Goal: Transaction & Acquisition: Purchase product/service

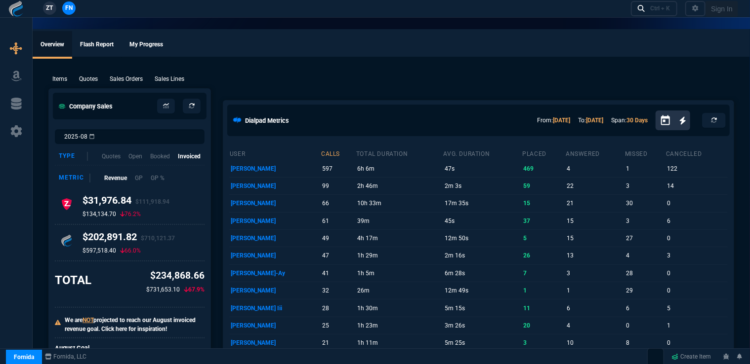
select select "16: [PERSON_NAME]"
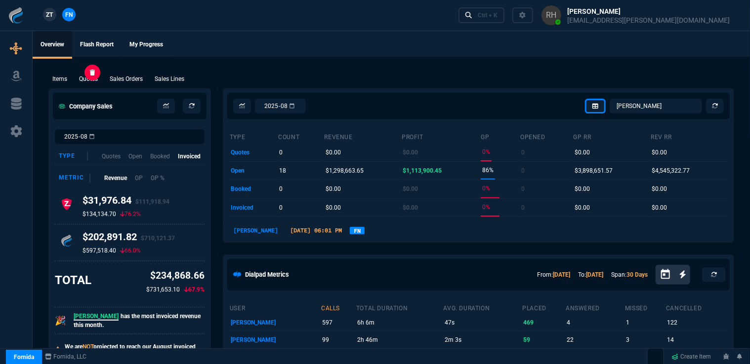
click at [91, 78] on p "Quotes" at bounding box center [88, 79] width 19 height 9
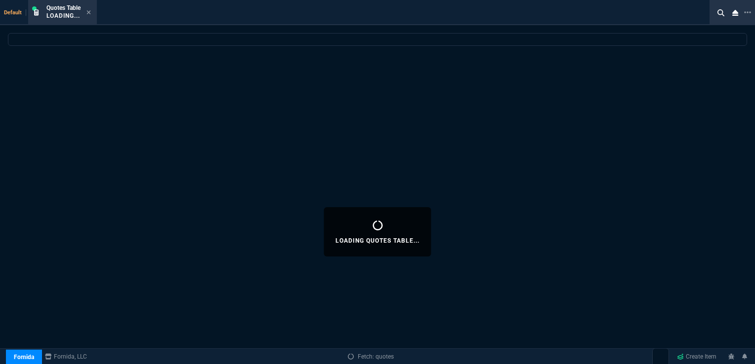
select select
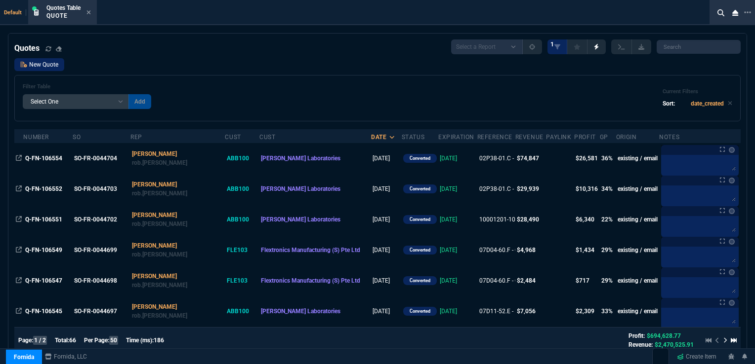
click at [40, 66] on link "New Quote" at bounding box center [39, 64] width 50 height 13
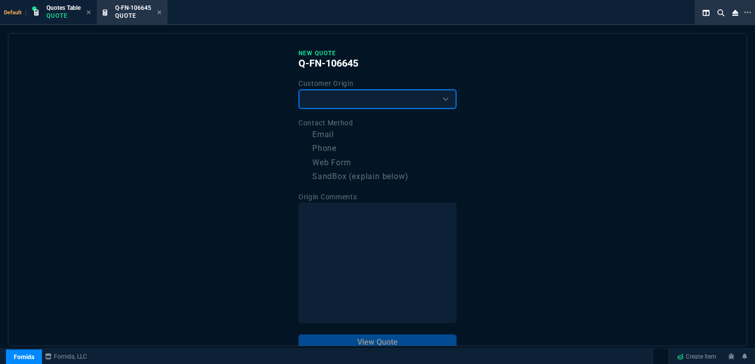
click at [355, 99] on select "Existing Customer Amazon Lead (first order) Website Lead (first order) Called (…" at bounding box center [377, 99] width 158 height 20
select select "existing"
click at [298, 89] on select "Existing Customer Amazon Lead (first order) Website Lead (first order) Called (…" at bounding box center [377, 99] width 158 height 20
click at [359, 102] on select "Existing Customer Amazon Lead (first order) Website Lead (first order) Called (…" at bounding box center [377, 99] width 158 height 20
click at [298, 89] on select "Existing Customer Amazon Lead (first order) Website Lead (first order) Called (…" at bounding box center [377, 99] width 158 height 20
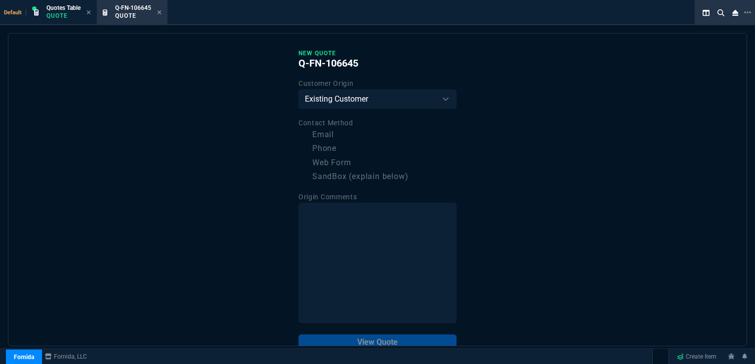
click at [338, 129] on label "Email" at bounding box center [377, 135] width 158 height 12
click at [310, 129] on input "Email" at bounding box center [304, 135] width 12 height 12
checkbox input "true"
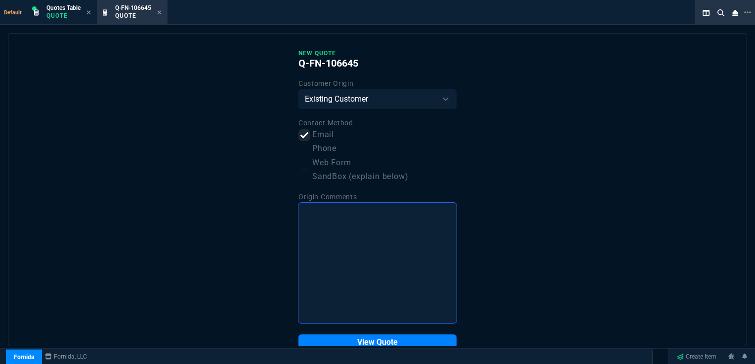
click at [351, 242] on textarea at bounding box center [377, 263] width 158 height 121
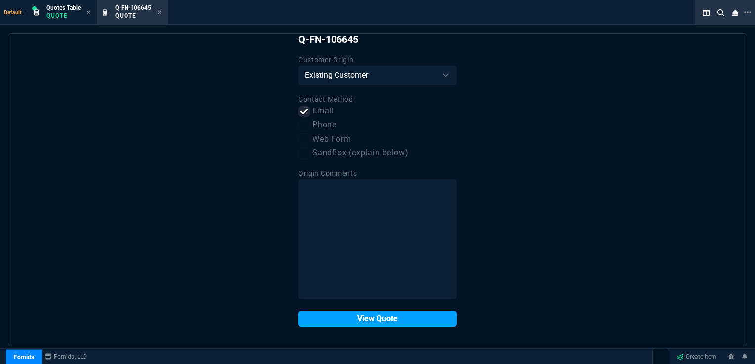
click at [382, 319] on button "View Quote" at bounding box center [377, 319] width 158 height 16
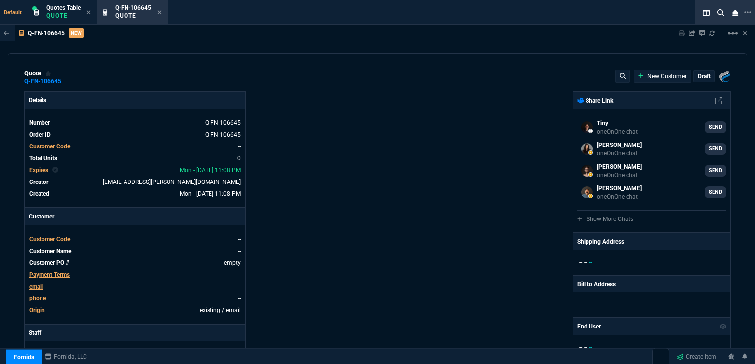
click at [61, 144] on span "Customer Code" at bounding box center [49, 146] width 41 height 7
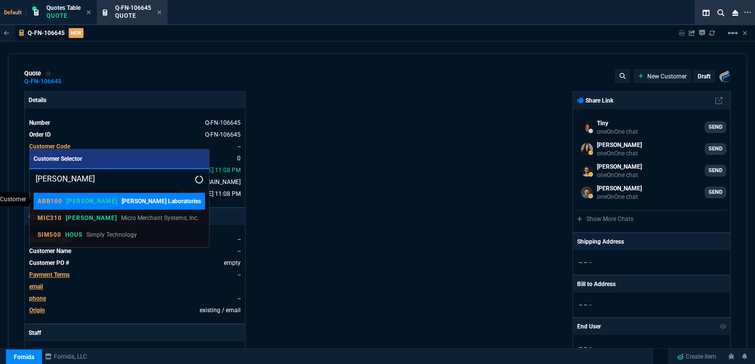
type input "abbott"
click at [54, 203] on p "ABB100" at bounding box center [50, 202] width 25 height 8
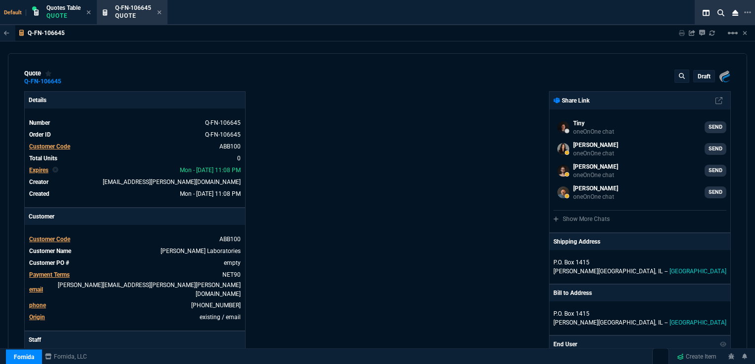
click at [41, 170] on span "Expires" at bounding box center [38, 170] width 19 height 7
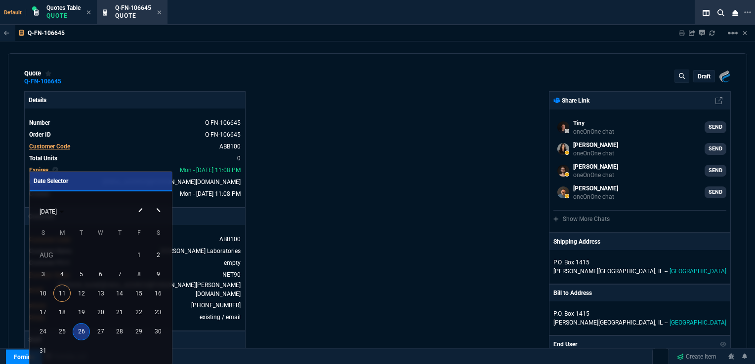
click at [158, 202] on button "Next month" at bounding box center [160, 202] width 20 height 0
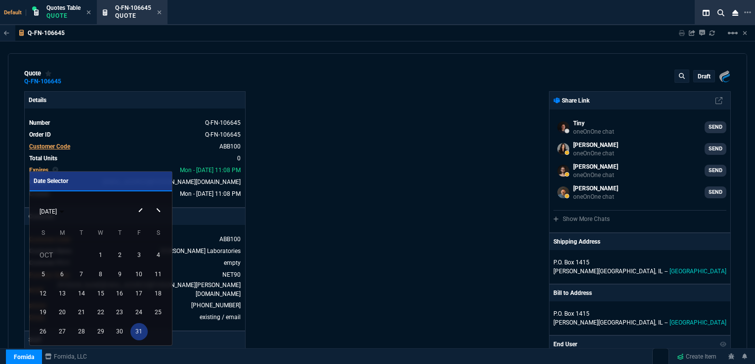
click at [134, 332] on div "31" at bounding box center [138, 331] width 17 height 17
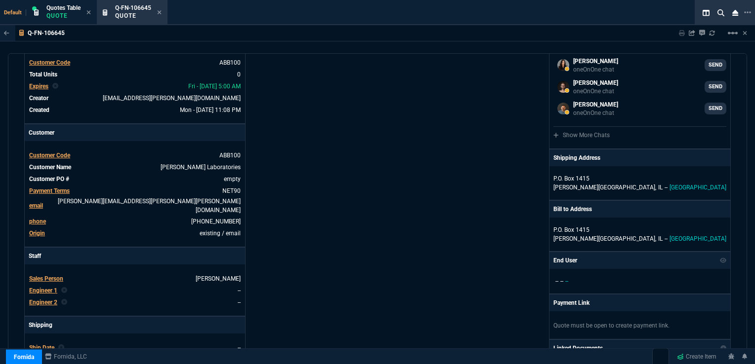
scroll to position [95, 0]
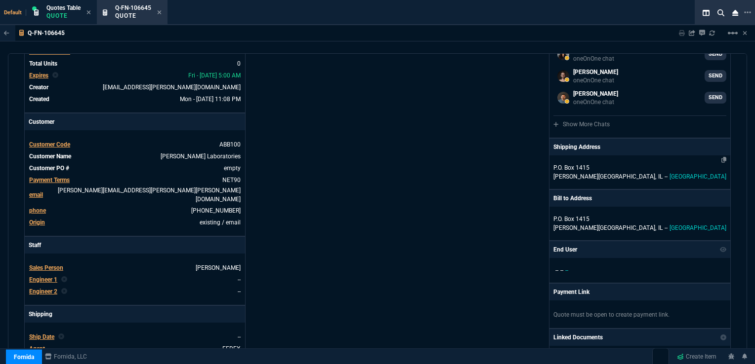
click at [660, 164] on p "P.O. Box 1415" at bounding box center [639, 167] width 173 height 9
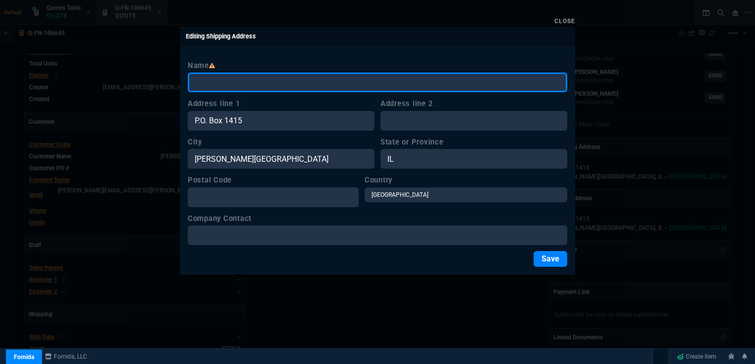
click at [295, 81] on input "Name" at bounding box center [377, 83] width 379 height 20
type input "C"
type input "[PERSON_NAME] Laboratories"
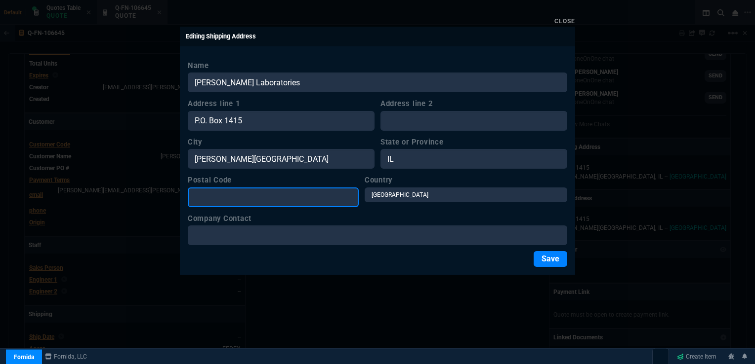
type input "75038"
type input "AIM / Nguyen, Thanh"
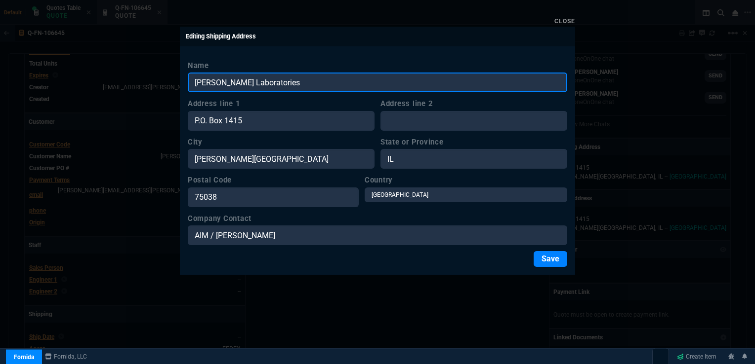
type input "[PERSON_NAME] Laboratories Diagnostics Division"
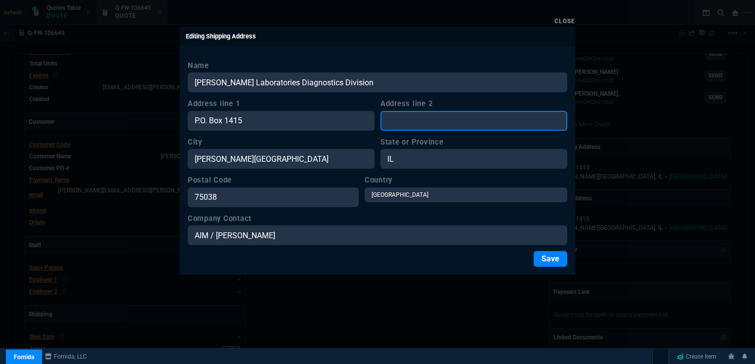
type input "(Lake County Distribution Center)"
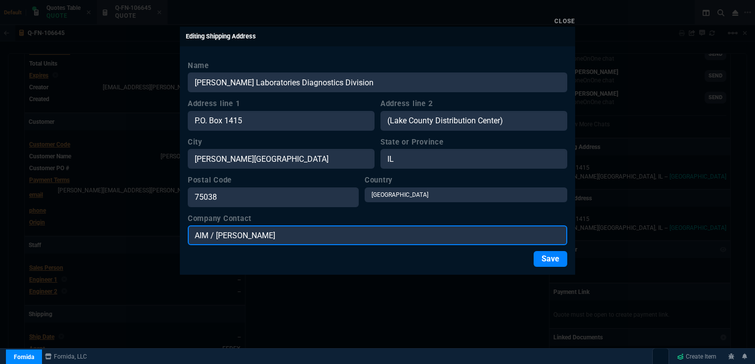
drag, startPoint x: 288, startPoint y: 233, endPoint x: 156, endPoint y: 231, distance: 132.4
click at [156, 231] on div "Close Editing Shipping Address Name Abbott Laboratories Diagnostics Division Ad…" at bounding box center [377, 182] width 755 height 364
type input "h"
type input "Chor"
click button "Save" at bounding box center [550, 259] width 34 height 16
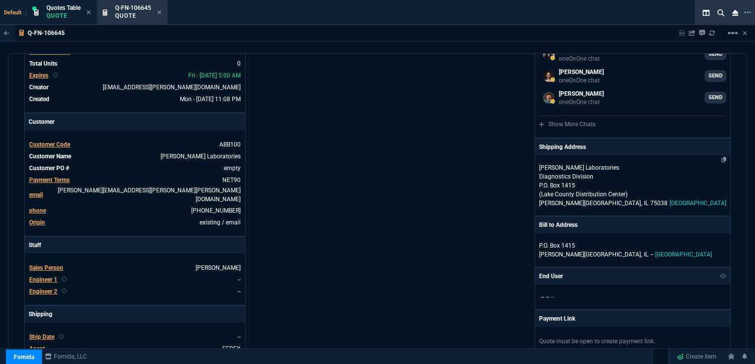
click at [658, 181] on p "P.O. Box 1415" at bounding box center [632, 185] width 187 height 9
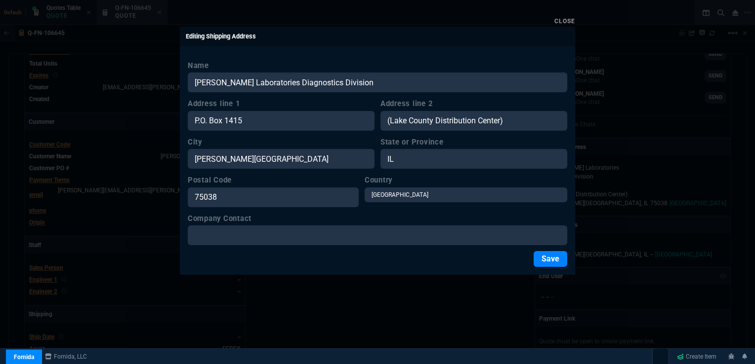
click at [562, 23] on link "Close" at bounding box center [564, 21] width 21 height 7
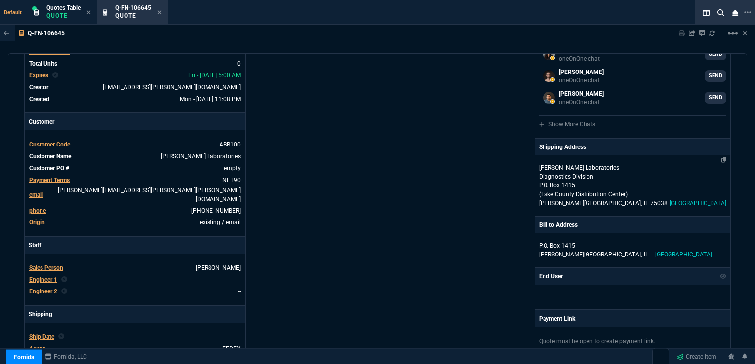
click at [608, 185] on p "P.O. Box 1415" at bounding box center [632, 185] width 187 height 9
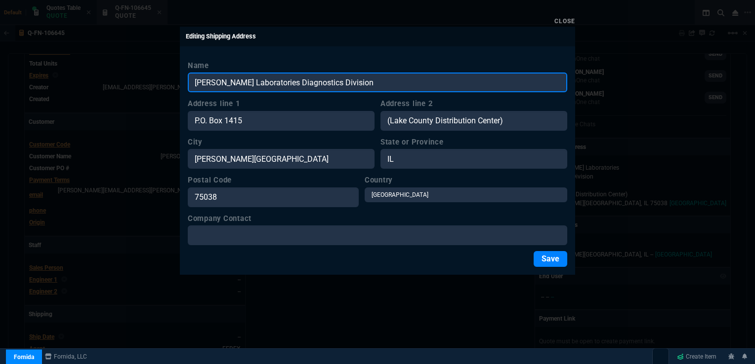
click at [351, 80] on input "[PERSON_NAME] Laboratories Diagnostics Division" at bounding box center [377, 83] width 379 height 20
drag, startPoint x: 350, startPoint y: 81, endPoint x: 147, endPoint y: 89, distance: 203.2
click at [147, 89] on div "Close Editing Shipping Address Name Abbott Laboratories Diagnostics Division Ad…" at bounding box center [377, 182] width 755 height 364
type input "Abbott Laboratories (Nguyen, Thanh)"
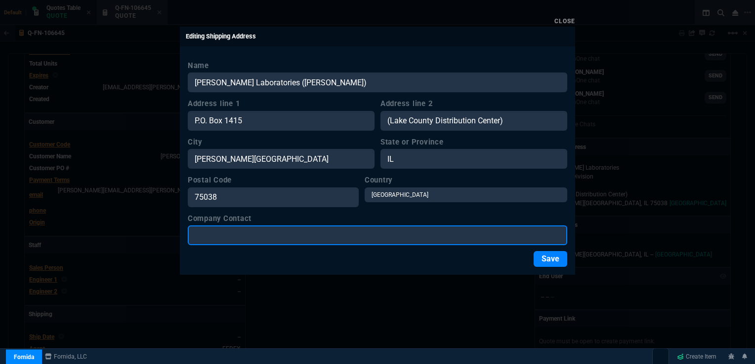
type input "Abbott Instrument Mfg"
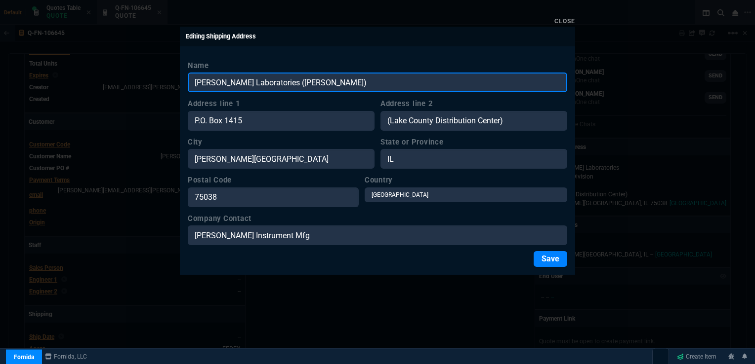
type input "[PERSON_NAME] Laboratories Diagnostics Division"
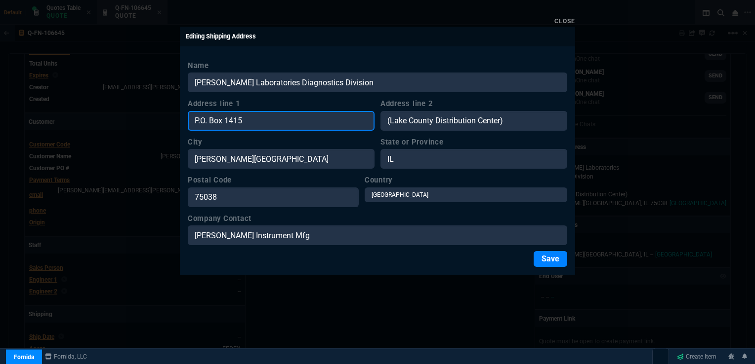
drag, startPoint x: 256, startPoint y: 121, endPoint x: 142, endPoint y: 119, distance: 114.1
click at [142, 119] on div "Close Editing Shipping Address Name Abbott Laboratories Diagnostics Division Ad…" at bounding box center [377, 182] width 755 height 364
type input "[STREET_ADDRESS][PERSON_NAME]"
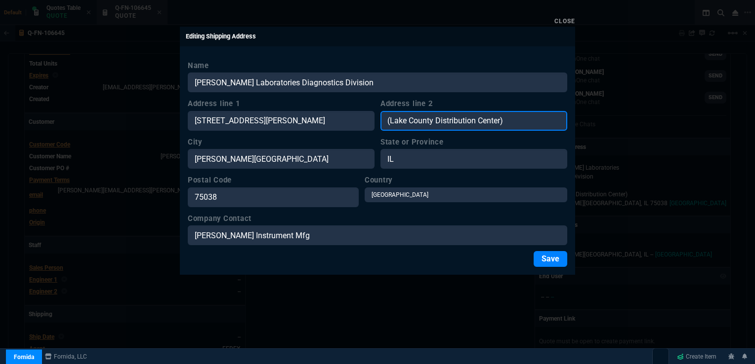
drag, startPoint x: 513, startPoint y: 119, endPoint x: 336, endPoint y: 118, distance: 176.8
click at [336, 118] on div "Address line 1 1915 Hurd Drive Address line 2 (Lake County Distribution Center)" at bounding box center [377, 114] width 379 height 33
click at [243, 169] on form "Name Abbott Laboratories Diagnostics Division Address line 1 1915 Hurd Drive Ad…" at bounding box center [377, 163] width 379 height 207
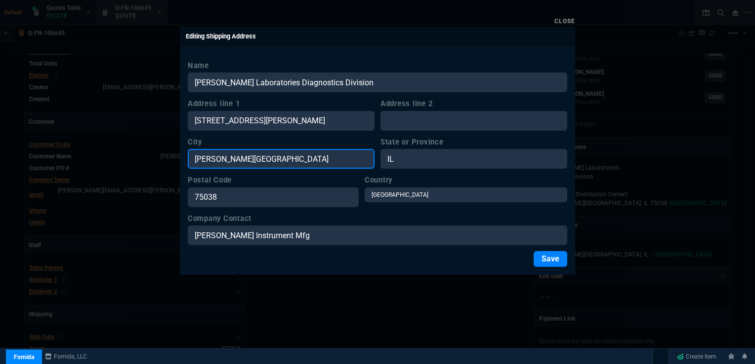
drag, startPoint x: 247, startPoint y: 163, endPoint x: 159, endPoint y: 164, distance: 88.4
click at [159, 164] on div "Close Editing Shipping Address Name Abbott Laboratories Diagnostics Division Ad…" at bounding box center [377, 182] width 755 height 364
type input "Irving"
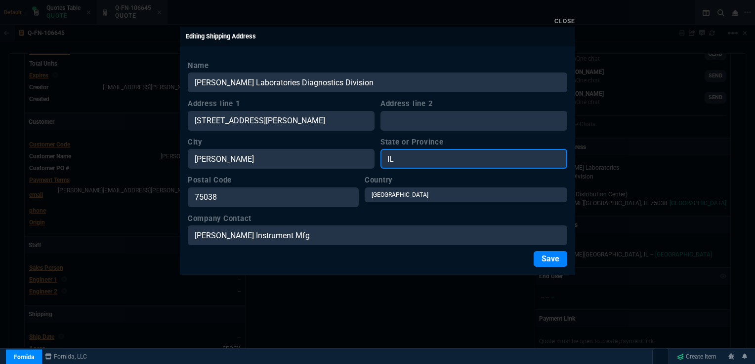
drag, startPoint x: 407, startPoint y: 159, endPoint x: 389, endPoint y: 158, distance: 18.3
click at [391, 158] on input "IL" at bounding box center [473, 159] width 187 height 20
type input "I"
type input "[GEOGRAPHIC_DATA]"
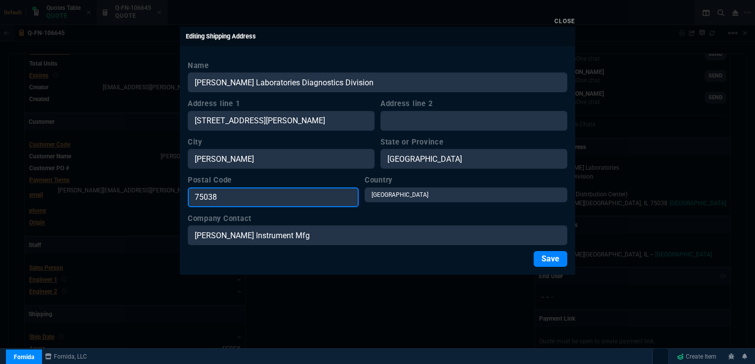
click at [308, 201] on input "75038" at bounding box center [273, 198] width 171 height 20
drag, startPoint x: 308, startPoint y: 201, endPoint x: 172, endPoint y: 198, distance: 136.3
click at [172, 198] on div "Close Editing Shipping Address Name Abbott Laboratories Diagnostics Division Ad…" at bounding box center [377, 182] width 755 height 364
type input "75074"
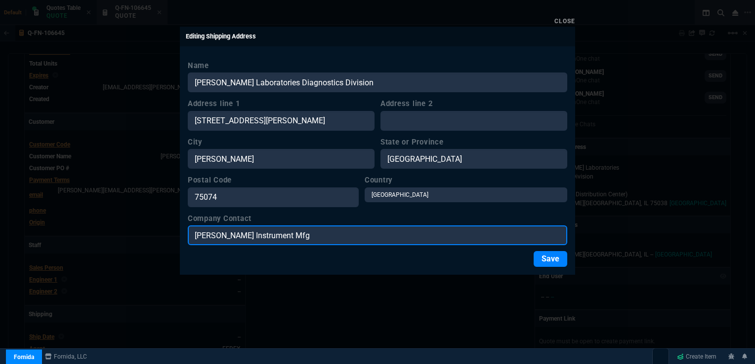
drag, startPoint x: 281, startPoint y: 236, endPoint x: 108, endPoint y: 240, distance: 172.9
click at [108, 240] on div "Close Editing Shipping Address Name Abbott Laboratories Diagnostics Division Ad…" at bounding box center [377, 182] width 755 height 364
type input "Chorm Keovongphet"
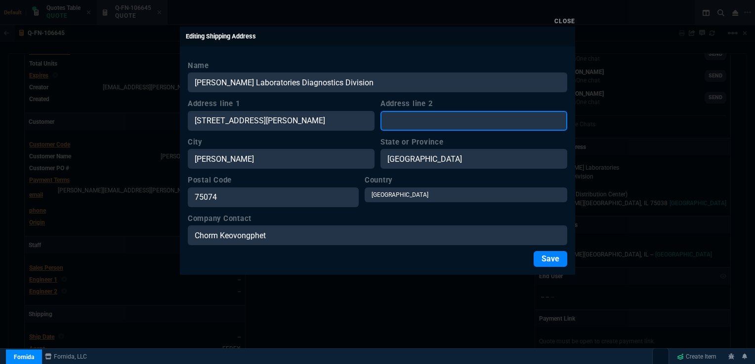
click at [409, 122] on input "Address line 2" at bounding box center [473, 121] width 187 height 20
type input "Deliver to LC2 Dock Doors 14 or 15 Only"
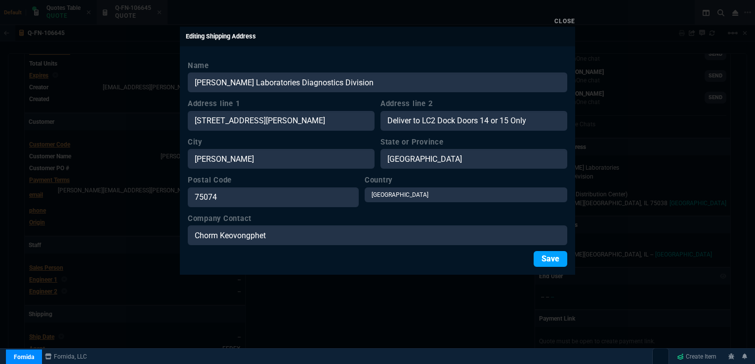
click at [549, 262] on button "Save" at bounding box center [550, 259] width 34 height 16
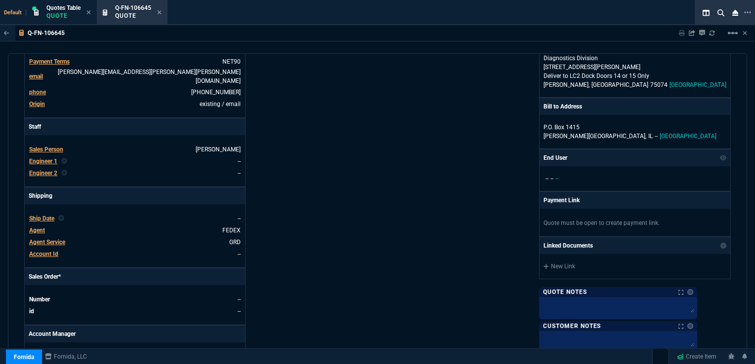
scroll to position [228, 0]
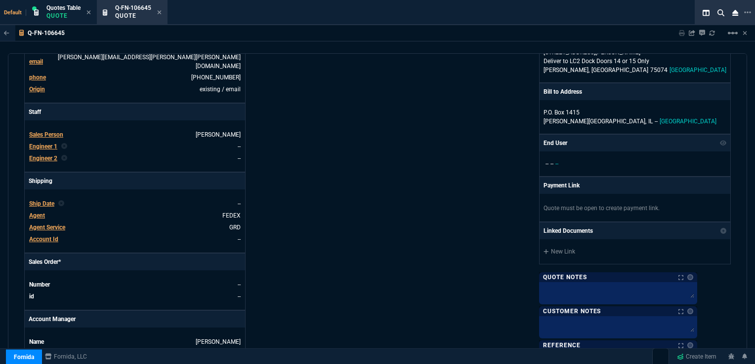
click at [52, 236] on span "Account Id" at bounding box center [43, 239] width 29 height 7
drag, startPoint x: 741, startPoint y: 221, endPoint x: 743, endPoint y: 270, distance: 48.4
click at [743, 270] on div "quote Q-FN-106645 draft Fornida, LLC 2609 Technology Dr Suite 300 Plano, TX 750…" at bounding box center [377, 208] width 739 height 310
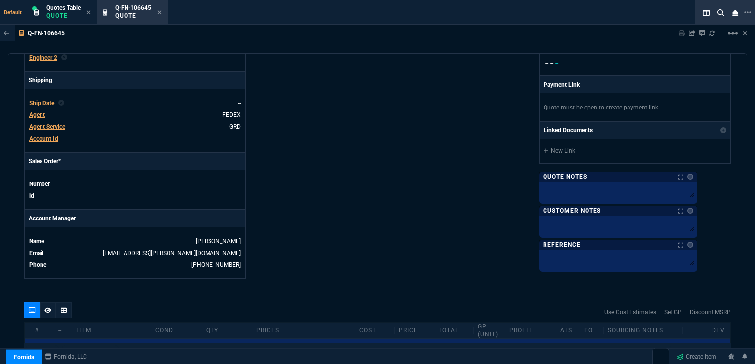
scroll to position [338, 0]
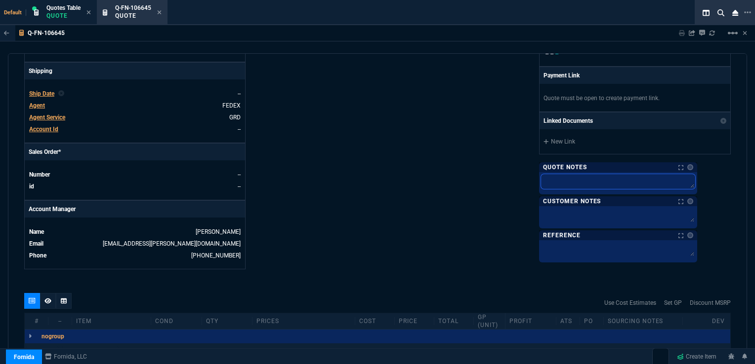
click at [588, 177] on textarea at bounding box center [618, 181] width 154 height 15
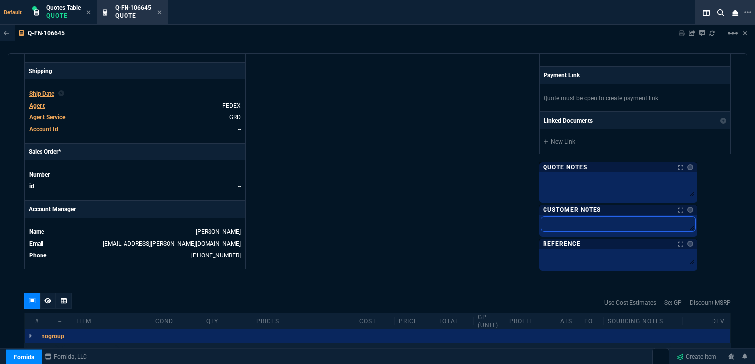
click at [593, 218] on textarea at bounding box center [618, 224] width 154 height 15
paste textarea "official quote for the splitters below? Qty 1 of each at this time for feasibil…"
type textarea "official quote for the splitters below? Qty 1 of each at this time for feasibil…"
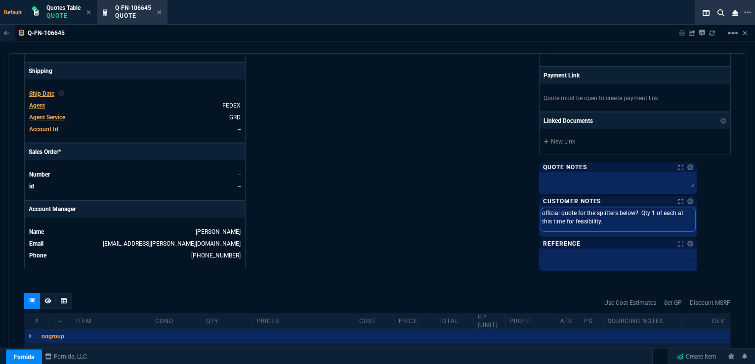
drag, startPoint x: 574, startPoint y: 210, endPoint x: 568, endPoint y: 210, distance: 6.4
click at [568, 210] on div "official quote for the splitters below? Qty 1 of each at this time for feasibil…" at bounding box center [618, 221] width 158 height 31
type textarea "Official quote for the splitters below? Qty 1 of each at this time for feasibil…"
click at [667, 210] on textarea "Official quote for the splitters below? Qty 1 of each at this time for feasibil…" at bounding box center [618, 219] width 154 height 23
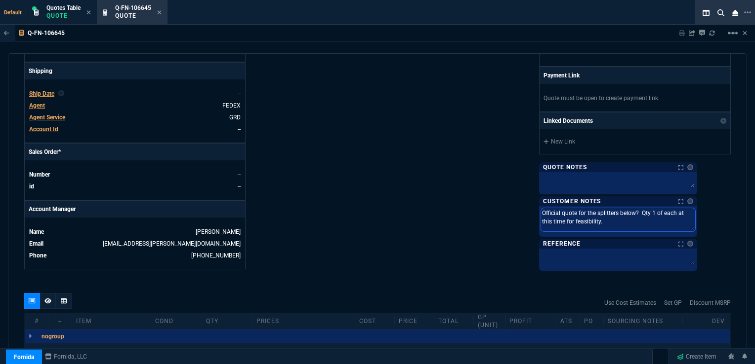
type textarea "Official quote for the splitters below Qty 1 of each at this time for feasibili…"
type textarea "Official quote for the splitters belo Qty 1 of each at this time for feasibilit…"
type textarea "Official quote for the splitters bel Qty 1 of each at this time for feasibility."
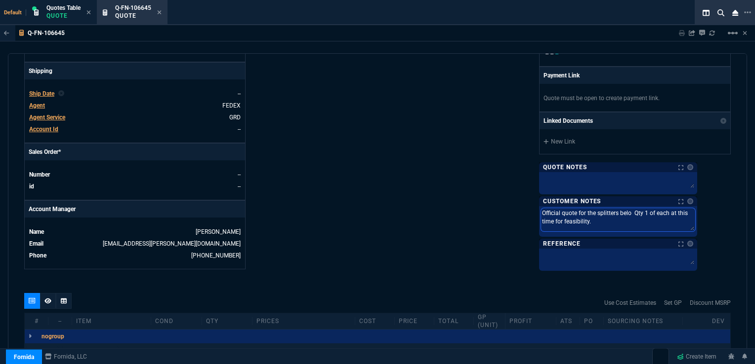
type textarea "Official quote for the splitters bel Qty 1 of each at this time for feasibility."
type textarea "Official quote for the splitters be Qty 1 of each at this time for feasibility."
type textarea "Official quote for the splitters b Qty 1 of each at this time for feasibility."
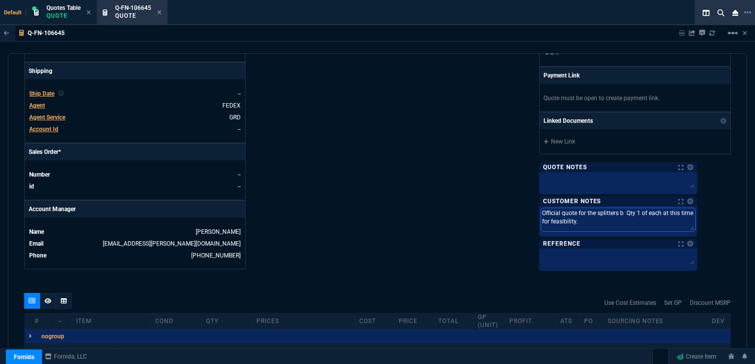
type textarea "Official quote for the splitters Qty 1 of each at this time for feasibility."
type textarea "Official quote for the splitters. Qty 1 of each at this time for feasibility."
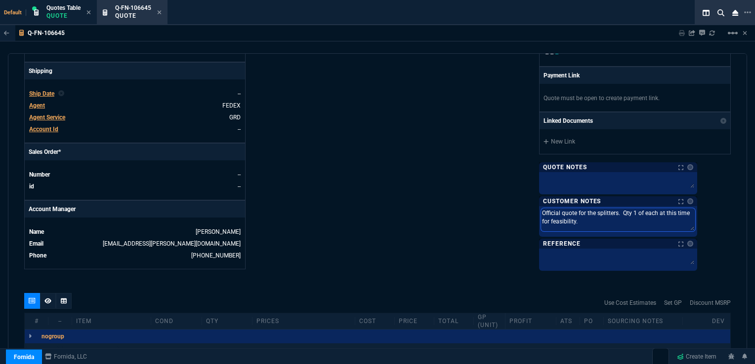
type textarea "Official quote for the splitters. Qty 1 of each at this time for feasibility."
click at [512, 244] on div "Fornida, LLC 2609 Technology Dr Suite 300 Plano, TX 75074 Share Link Tiny oneOn…" at bounding box center [553, 11] width 353 height 517
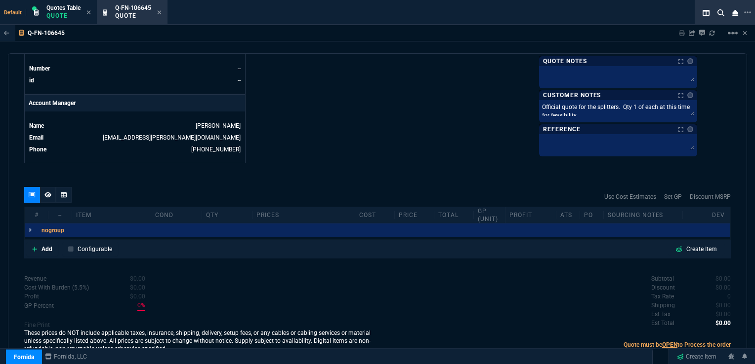
scroll to position [448, 0]
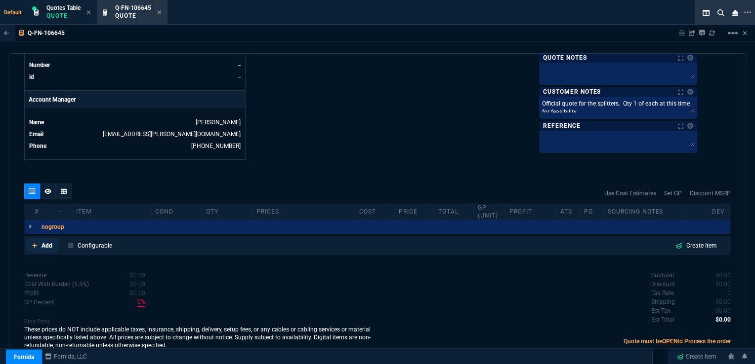
click at [47, 242] on p "Add" at bounding box center [46, 246] width 11 height 9
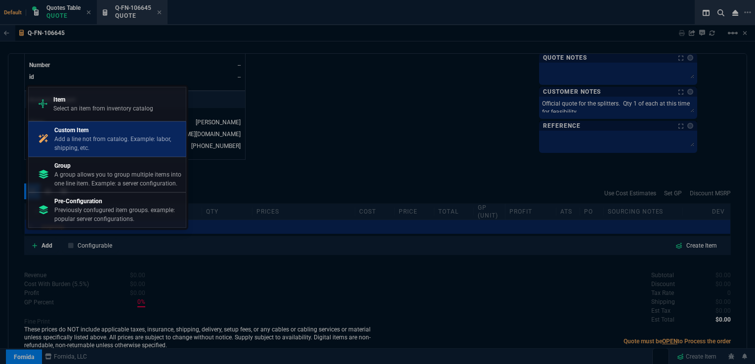
click at [100, 136] on p "Add a line not from catalog. Example: labor, shipping, etc." at bounding box center [117, 144] width 127 height 18
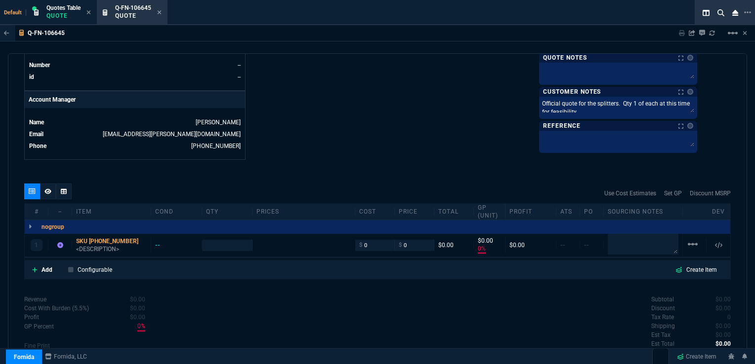
type input "0"
click at [215, 240] on input "number" at bounding box center [227, 245] width 42 height 11
type input "1"
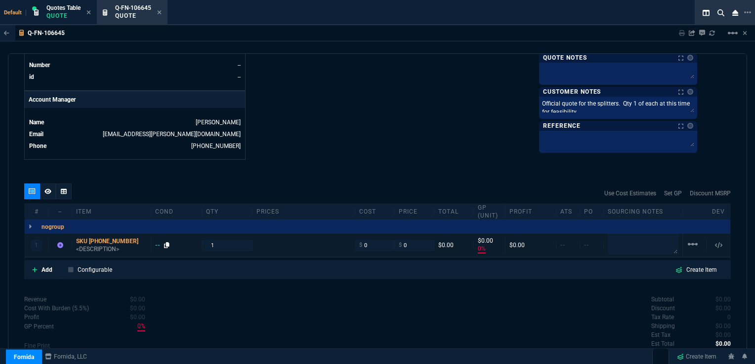
click at [166, 242] on icon at bounding box center [166, 245] width 5 height 6
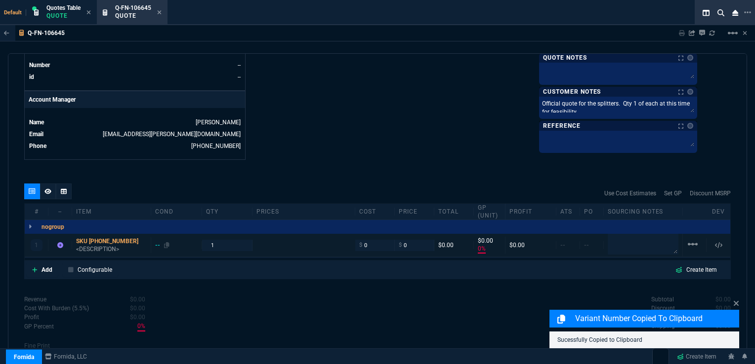
click at [157, 242] on div "--" at bounding box center [162, 246] width 14 height 8
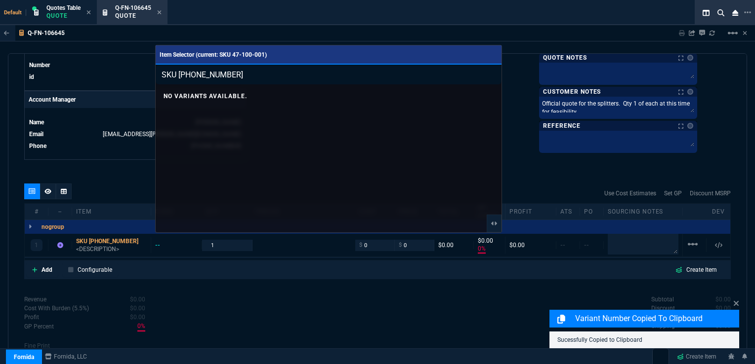
click at [533, 112] on div at bounding box center [377, 182] width 755 height 364
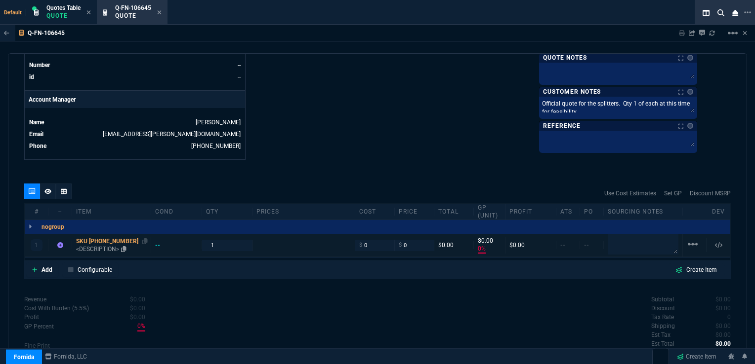
click at [106, 245] on p "<DESCRIPTION>" at bounding box center [111, 249] width 71 height 8
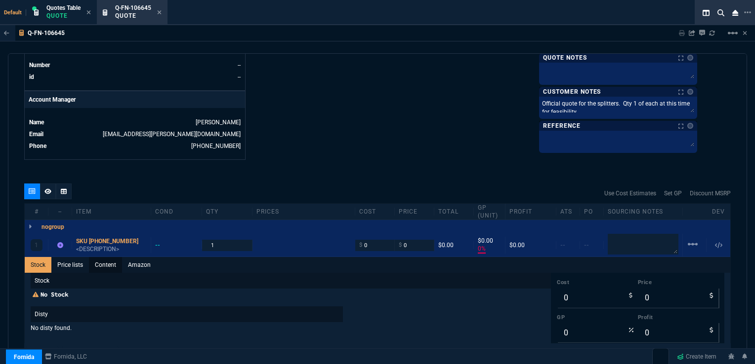
click at [103, 257] on link "Content" at bounding box center [105, 265] width 33 height 16
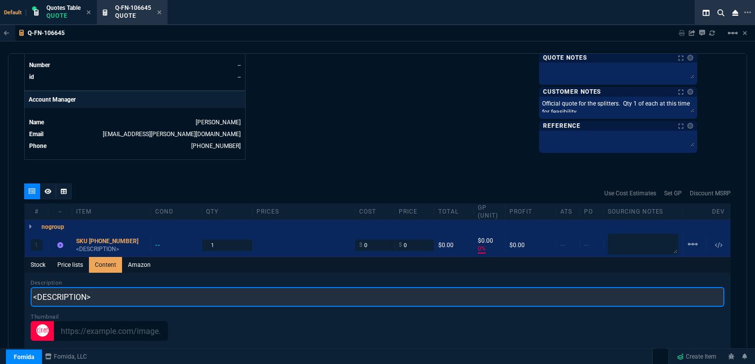
click at [98, 287] on input "<DESCRIPTION>" at bounding box center [377, 297] width 693 height 20
drag, startPoint x: 99, startPoint y: 291, endPoint x: 8, endPoint y: 291, distance: 90.9
click at [8, 291] on div "quote Q-FN-106645 draft Fornida, LLC 2609 Technology Dr Suite 300 Plano, TX 750…" at bounding box center [377, 208] width 739 height 310
paste input "3D | 4K | 1080P | IR Extension Supported | 60 FT Max Length | Share One Device …"
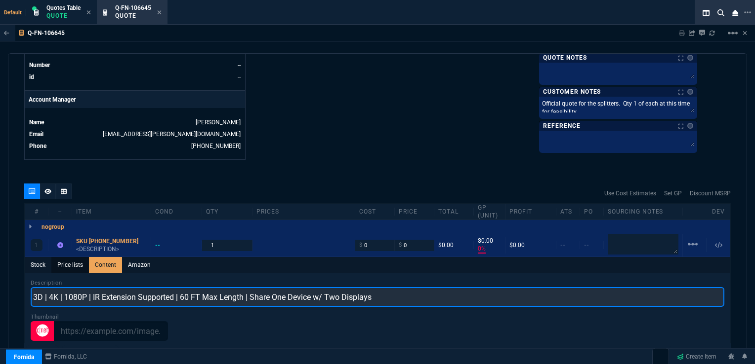
type input "3D | 4K | 1080P | IR Extension Supported | 60 FT Max Length | Share One Device …"
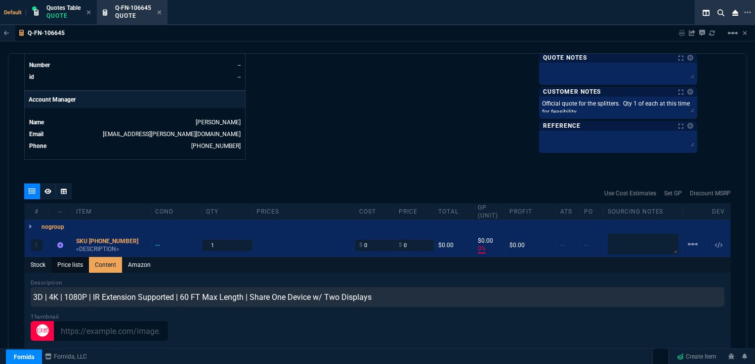
click at [71, 257] on link "Price lists" at bounding box center [70, 265] width 38 height 16
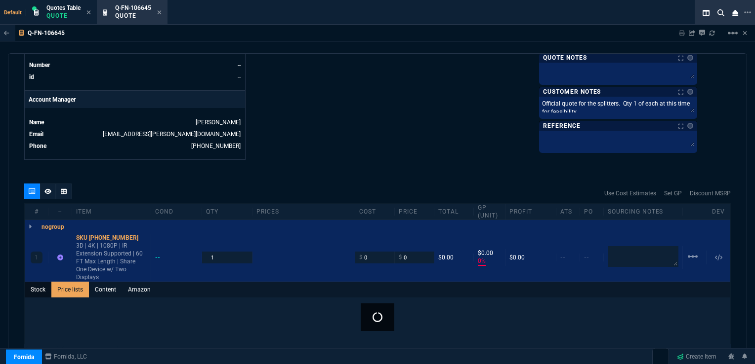
click at [40, 282] on link "Stock" at bounding box center [38, 290] width 27 height 16
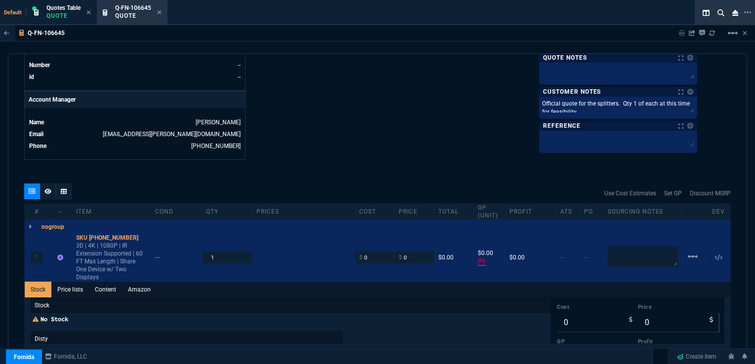
type input "0"
click at [104, 282] on link "Content" at bounding box center [105, 290] width 33 height 16
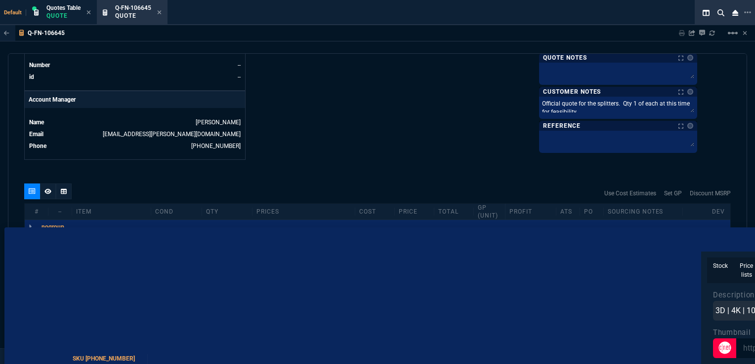
drag, startPoint x: 121, startPoint y: 228, endPoint x: 111, endPoint y: 230, distance: 11.1
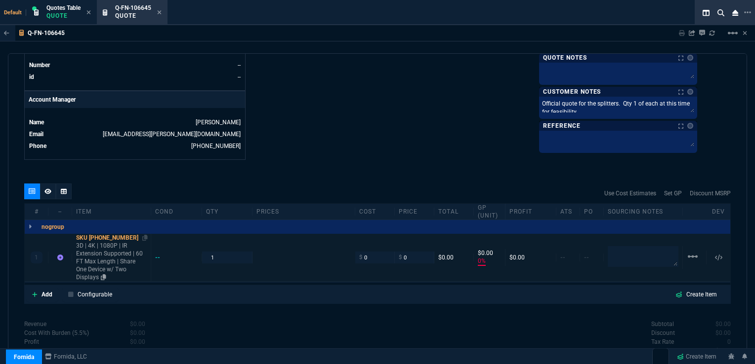
type input "0"
click at [142, 235] on icon at bounding box center [144, 238] width 5 height 6
click at [372, 252] on input "0" at bounding box center [374, 257] width 31 height 11
type input "130"
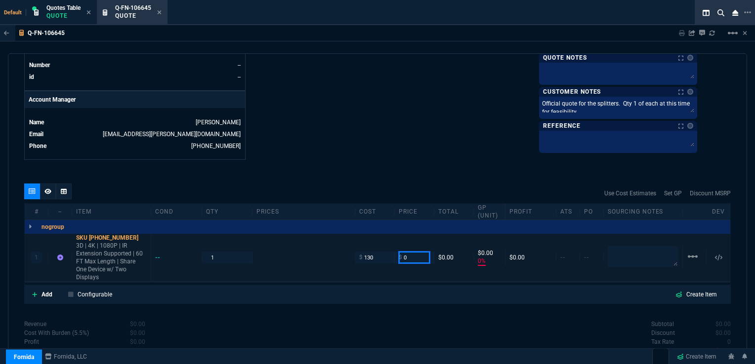
click at [405, 252] on input "0" at bounding box center [414, 257] width 31 height 11
type input "130"
type input "-100"
type input "-130"
type input "12"
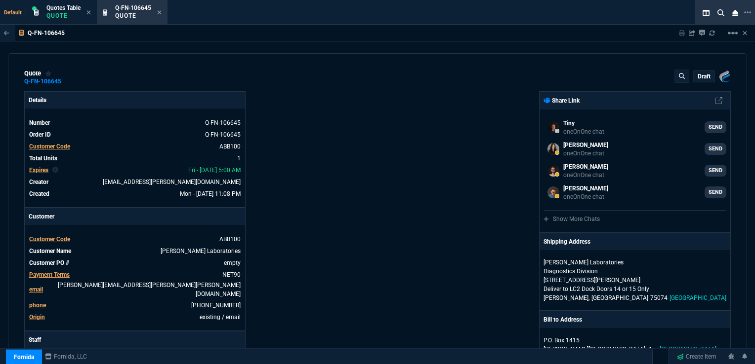
select select "16: [PERSON_NAME]"
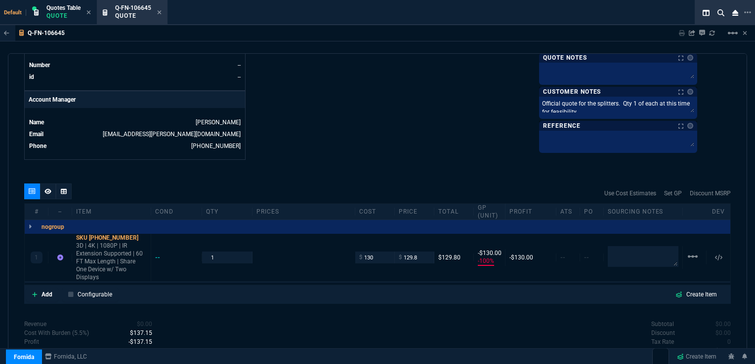
type input "129.8"
type input "0"
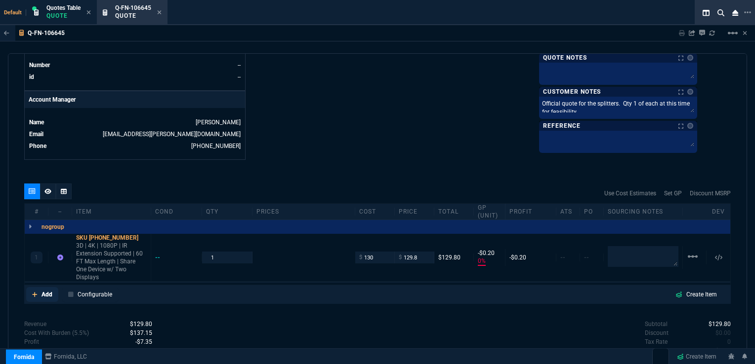
click at [43, 290] on p "Add" at bounding box center [46, 294] width 11 height 9
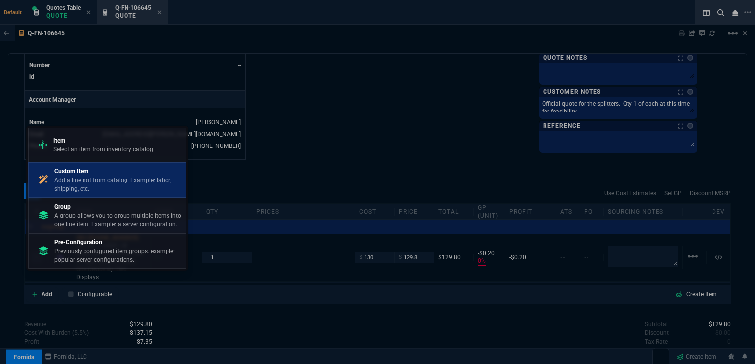
click at [93, 178] on p "Add a line not from catalog. Example: labor, shipping, etc." at bounding box center [117, 185] width 127 height 18
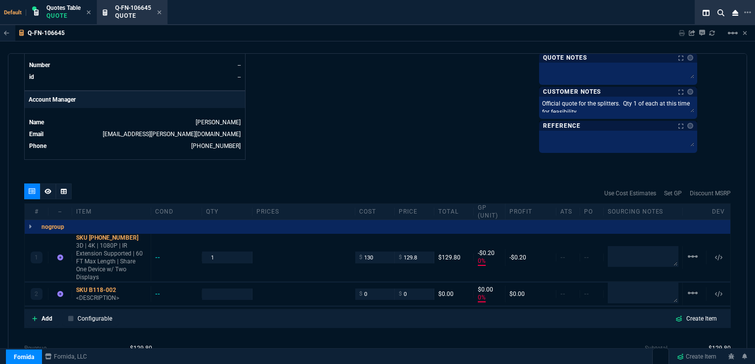
type input "0"
click at [102, 294] on p "<DESCRIPTION>" at bounding box center [111, 298] width 71 height 8
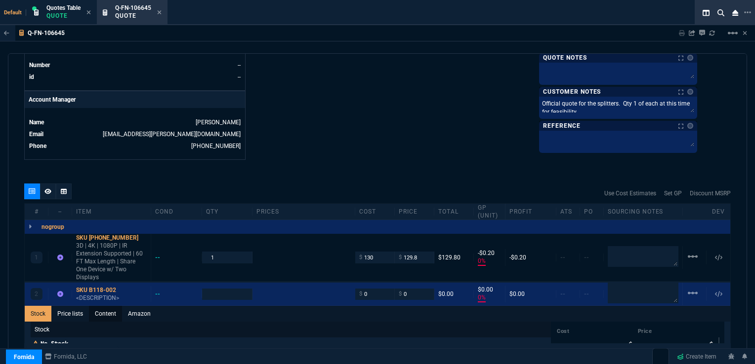
click at [107, 306] on link "Content" at bounding box center [105, 314] width 33 height 16
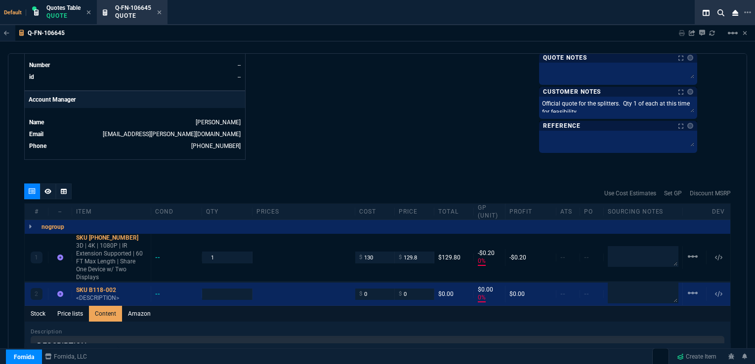
scroll to position [0, 0]
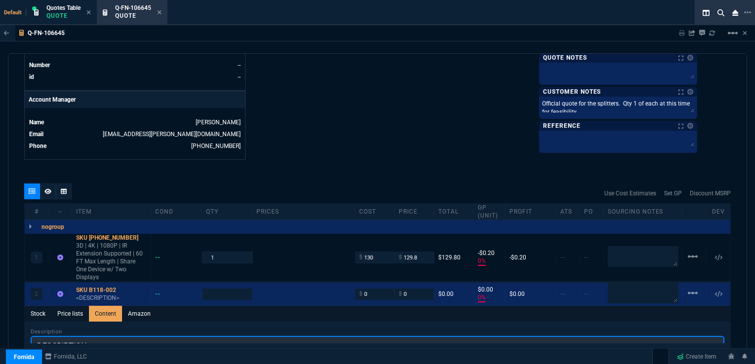
click at [92, 336] on input "<DESCRIPTION>" at bounding box center [377, 346] width 693 height 20
drag, startPoint x: 114, startPoint y: 328, endPoint x: 41, endPoint y: 316, distance: 73.1
click at [41, 328] on div "Description <DESCRIPTION>" at bounding box center [377, 342] width 693 height 28
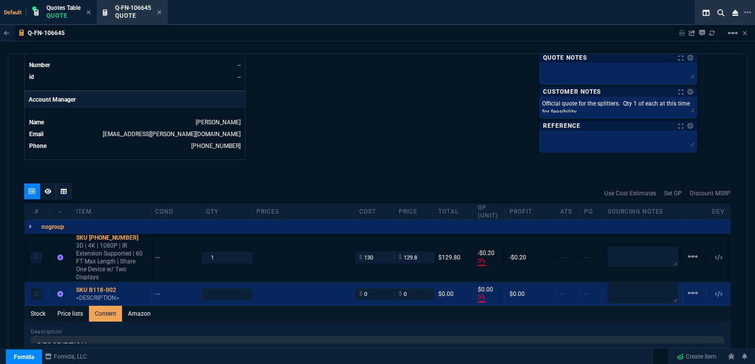
click at [91, 328] on div "Description <DESCRIPTION>" at bounding box center [377, 342] width 693 height 28
type input "1"
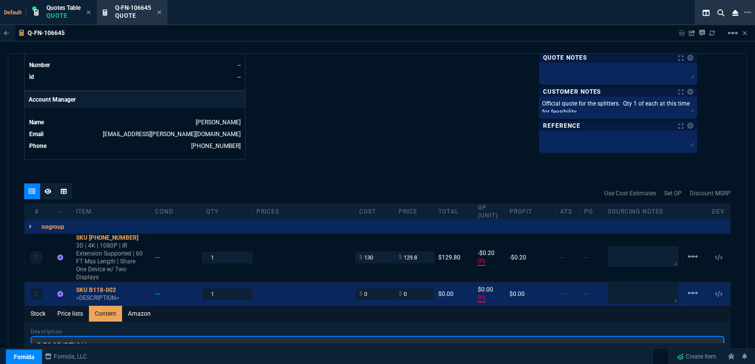
drag, startPoint x: 96, startPoint y: 333, endPoint x: 22, endPoint y: 327, distance: 74.9
click at [22, 327] on div "quote Q-FN-106645 draft Fornida, LLC [STREET_ADDRESS] Details Number Q-FN-10664…" at bounding box center [377, 208] width 739 height 310
paste input "[PERSON_NAME] Lite B118-002-UHD-2 Series 2-Port HDMI Splitter - 8K 60 Hz, HDR10…"
drag, startPoint x: 89, startPoint y: 329, endPoint x: 146, endPoint y: 326, distance: 57.4
click at [146, 336] on input "[PERSON_NAME] Lite B118-002-UHD-2 Series 2-Port HDMI Splitter - 8K 60 Hz, HDR10…" at bounding box center [377, 346] width 693 height 20
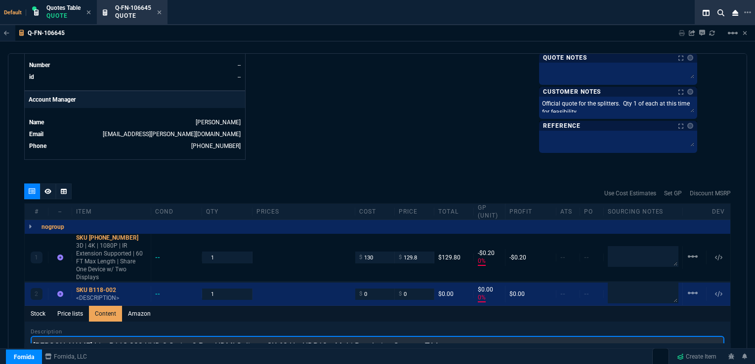
type input "[PERSON_NAME] Lite B118-002-UHD-2 Series 2-Port HDMI Splitter - 8K 60 Hz, HDR10…"
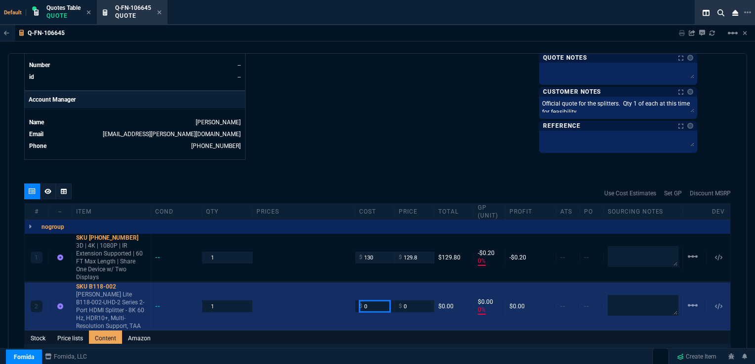
click at [371, 301] on input "0" at bounding box center [374, 306] width 31 height 11
type input "105"
click at [410, 301] on input "0" at bounding box center [414, 306] width 31 height 11
type input "8"
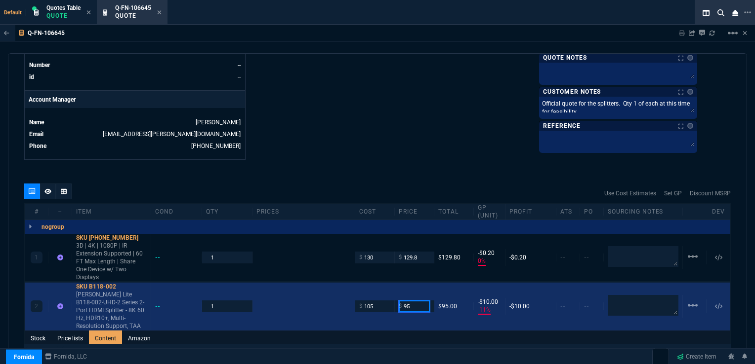
drag, startPoint x: 407, startPoint y: 290, endPoint x: 399, endPoint y: 291, distance: 8.5
click at [399, 301] on input "95" at bounding box center [414, 306] width 31 height 11
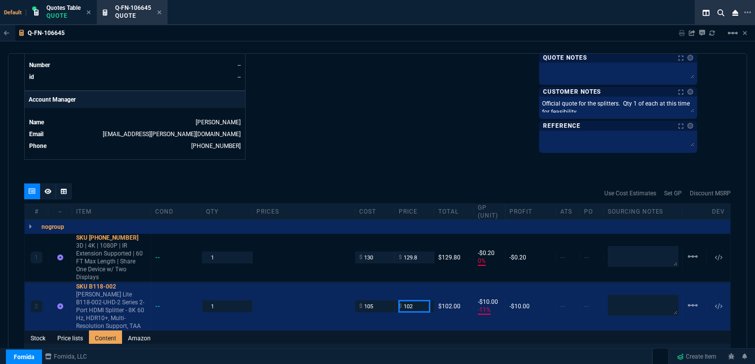
type input "102"
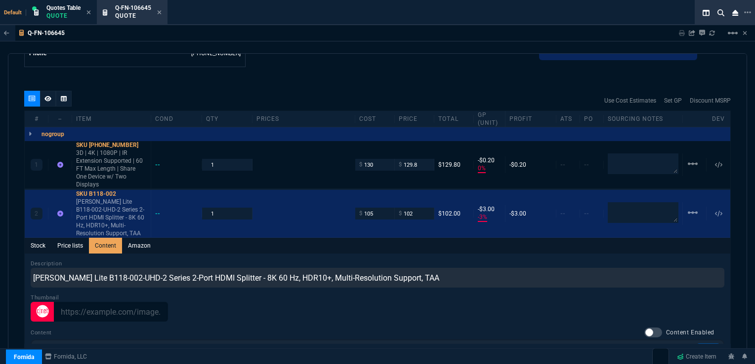
scroll to position [538, 0]
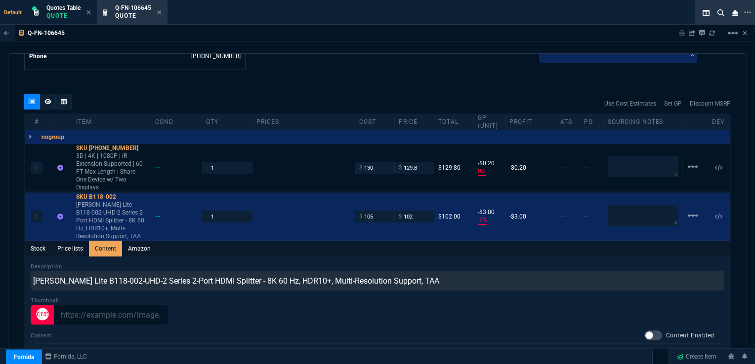
click at [352, 94] on div "Use Cost Estimates Set GP Discount MSRP" at bounding box center [377, 104] width 706 height 20
click at [29, 134] on icon at bounding box center [30, 137] width 3 height 6
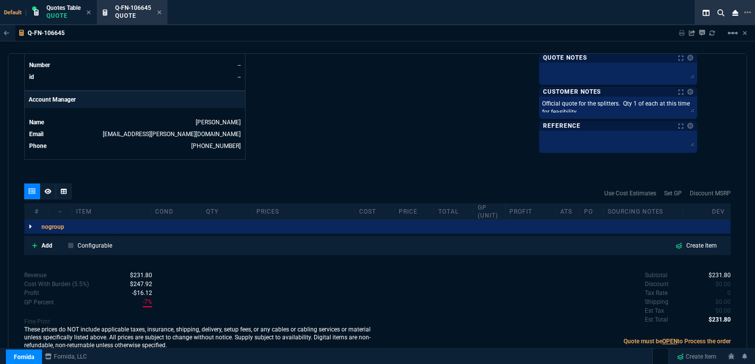
type input "-3"
click at [31, 224] on icon at bounding box center [30, 227] width 3 height 6
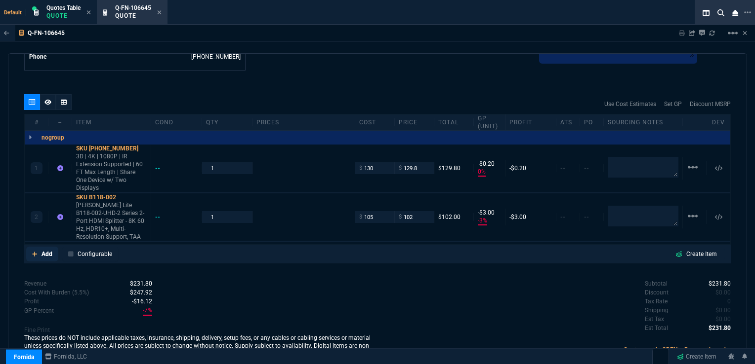
click at [42, 250] on p "Add" at bounding box center [46, 254] width 11 height 9
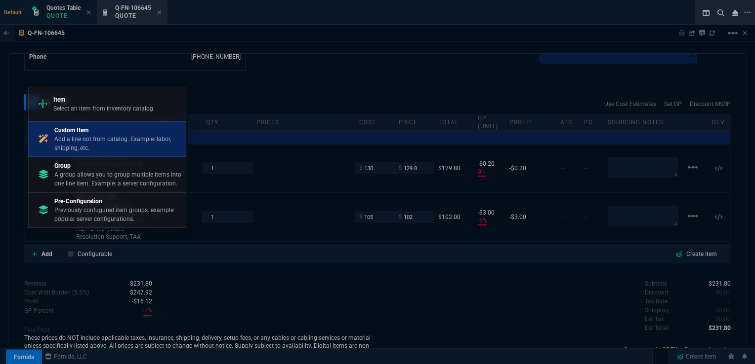
click at [80, 133] on p "Custom Item" at bounding box center [117, 130] width 127 height 9
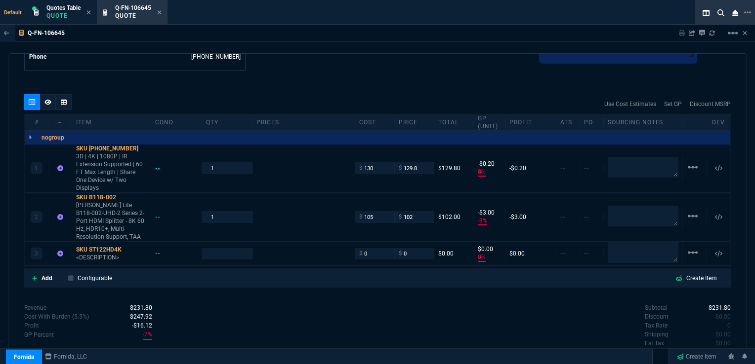
scroll to position [538, 0]
type input "0"
type input "-3"
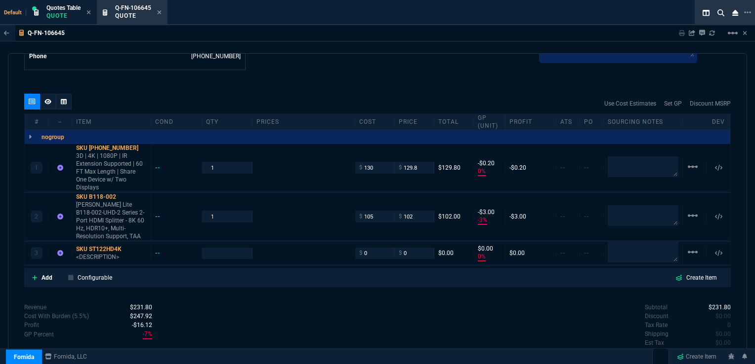
type input "0"
click at [107, 253] on p "<DESCRIPTION>" at bounding box center [111, 257] width 71 height 8
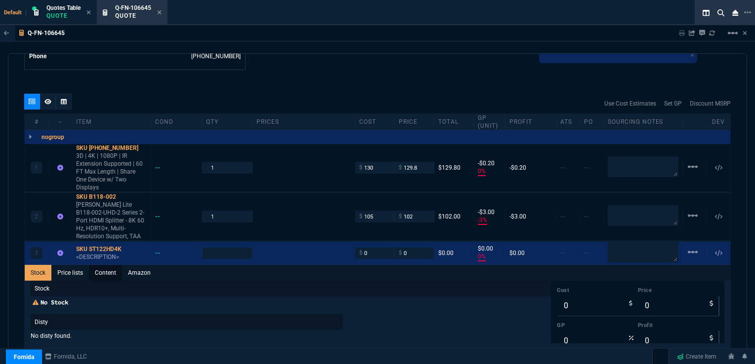
click at [107, 265] on link "Content" at bounding box center [105, 273] width 33 height 16
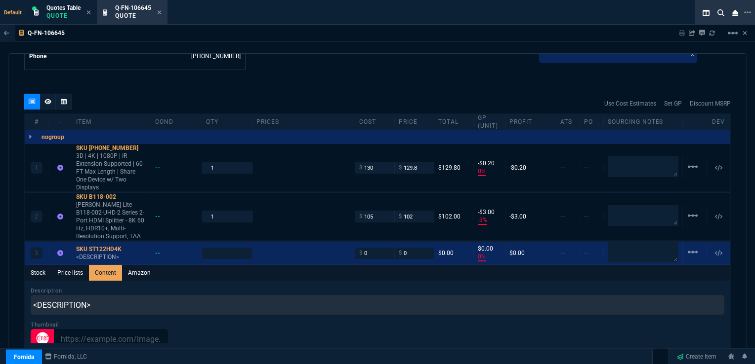
scroll to position [0, 0]
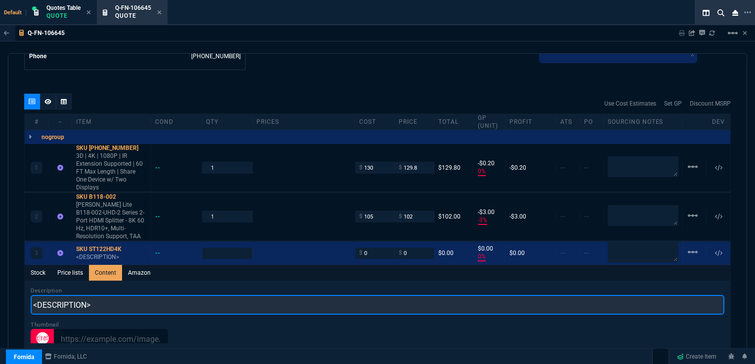
drag, startPoint x: 101, startPoint y: 286, endPoint x: -2, endPoint y: 273, distance: 103.7
paste input "[DOMAIN_NAME] ST122HD4K 4K HDMI 2-Port Video Splitter 1x2 HDMI Splitter w/ Soli…"
drag, startPoint x: 85, startPoint y: 284, endPoint x: 126, endPoint y: 285, distance: 41.5
click at [126, 295] on input "[DOMAIN_NAME] ST122HD4K 4K HDMI 2-Port Video Splitter 1x2 HDMI Splitter w/ Soli…" at bounding box center [377, 305] width 693 height 20
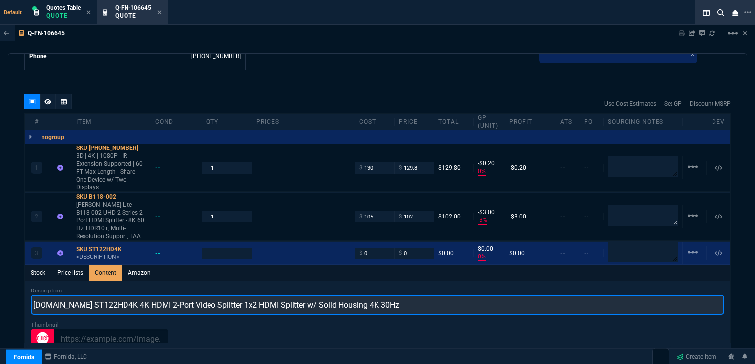
type input "[DOMAIN_NAME] ST122HD4K 4K HDMI 2-Port Video Splitter 1x2 HDMI Splitter w/ Soli…"
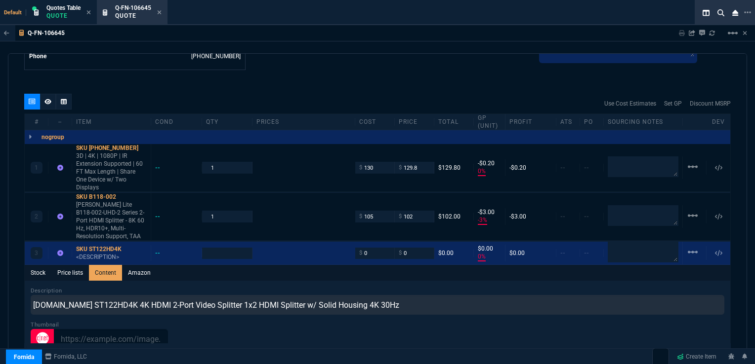
type input "1"
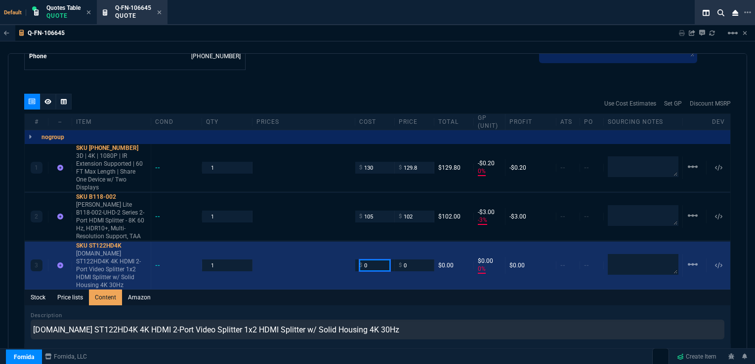
click at [374, 260] on input "0" at bounding box center [374, 265] width 31 height 11
type input "79"
click at [413, 260] on input "0" at bounding box center [414, 265] width 31 height 11
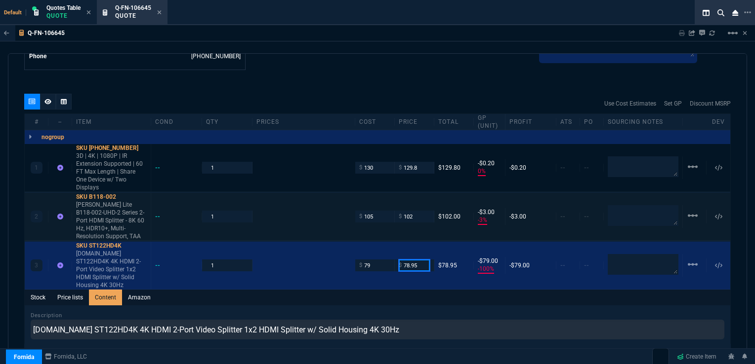
type input "78.95"
click at [406, 213] on div "2 SKU B118-002 [PERSON_NAME] Lite B118-002-UHD-2 Series 2-Port HDMI Splitter - …" at bounding box center [377, 217] width 705 height 48
drag, startPoint x: 414, startPoint y: 201, endPoint x: 395, endPoint y: 198, distance: 19.4
click at [399, 211] on div "$ 102" at bounding box center [414, 216] width 31 height 11
type input "104.95"
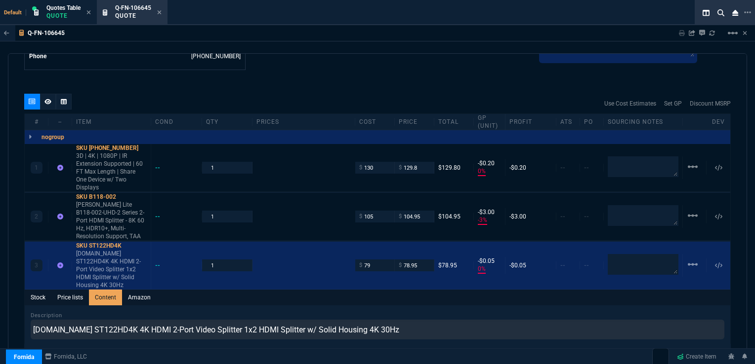
click at [478, 312] on div "Description [DOMAIN_NAME] ST122HD4K 4K HDMI 2-Port Video Splitter 1x2 HDMI Spli…" at bounding box center [377, 326] width 693 height 28
type input "104.95"
type input "0"
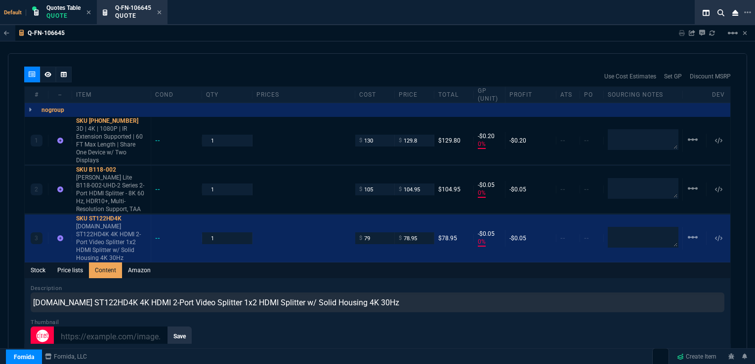
scroll to position [565, 0]
click at [327, 66] on div "Use Cost Estimates Set GP Discount MSRP" at bounding box center [377, 76] width 706 height 20
click at [383, 326] on div "Save" at bounding box center [377, 336] width 693 height 20
click at [30, 107] on icon at bounding box center [30, 110] width 3 height 6
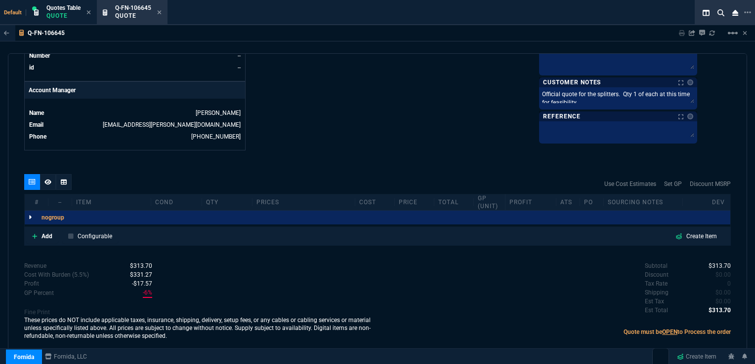
scroll to position [448, 0]
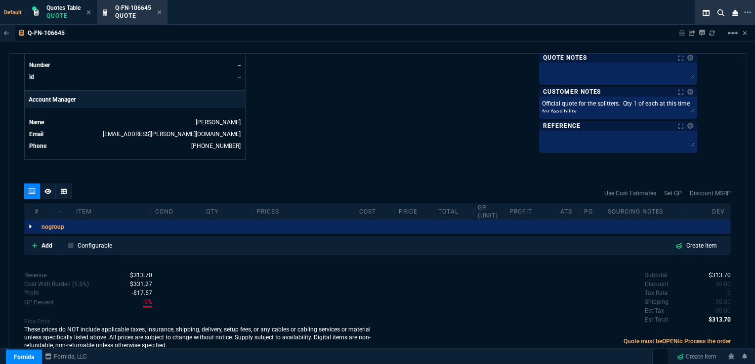
click at [30, 224] on icon at bounding box center [30, 227] width 3 height 6
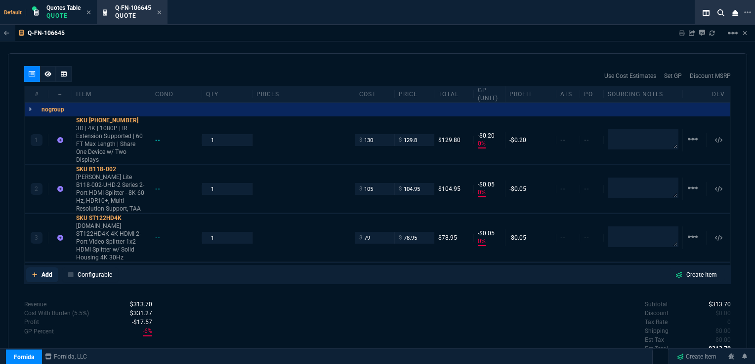
click at [47, 271] on p "Add" at bounding box center [46, 275] width 11 height 9
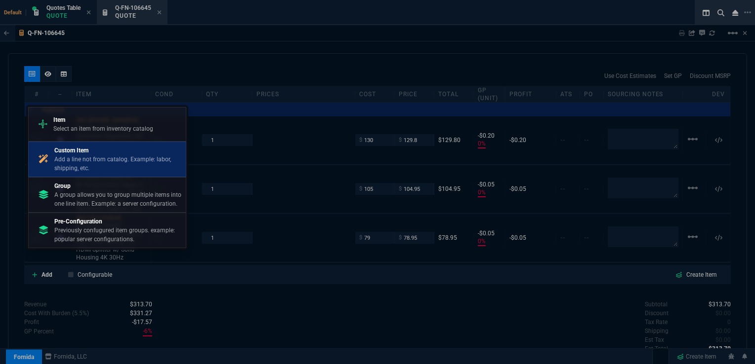
click at [101, 161] on p "Add a line not from catalog. Example: labor, shipping, etc." at bounding box center [117, 164] width 127 height 18
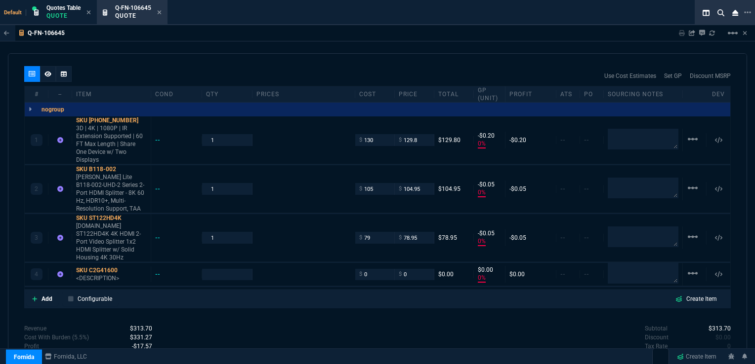
type input "0"
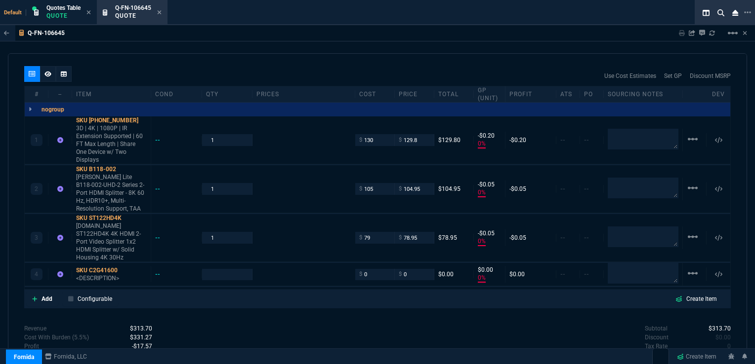
type input "0"
click at [108, 275] on p "<DESCRIPTION>" at bounding box center [111, 279] width 71 height 8
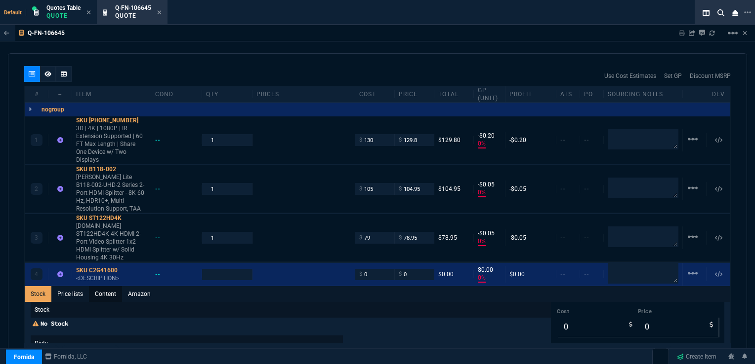
click at [104, 286] on link "Content" at bounding box center [105, 294] width 33 height 16
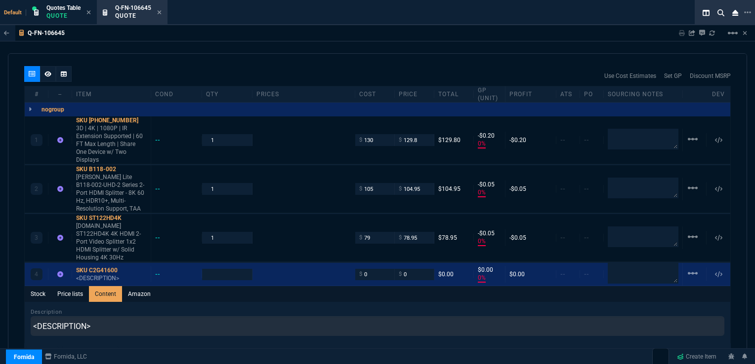
scroll to position [0, 0]
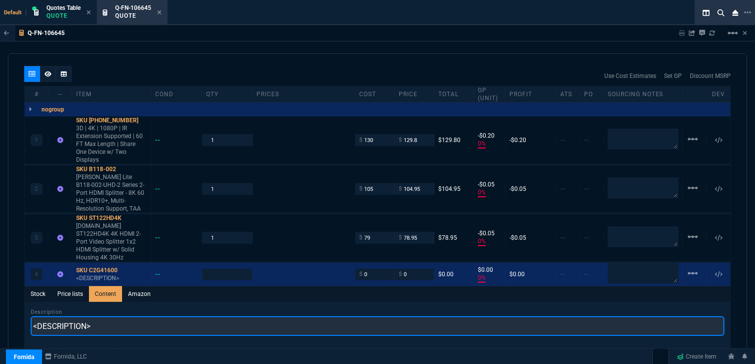
click at [95, 317] on input "<DESCRIPTION>" at bounding box center [377, 327] width 693 height 20
drag, startPoint x: 103, startPoint y: 304, endPoint x: 22, endPoint y: 301, distance: 81.0
click at [22, 301] on div "quote Q-FN-106645 draft Fornida, LLC [STREET_ADDRESS] Details Number Q-FN-10664…" at bounding box center [377, 208] width 739 height 310
paste input "C2G C2G41600 2-Port 4K HDMI Distribution Amplifier Splitter"
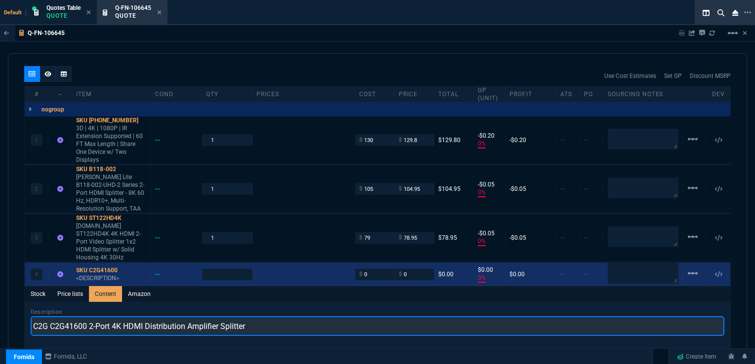
type input "C2G C2G41600 2-Port 4K HDMI Distribution Amplifier Splitter"
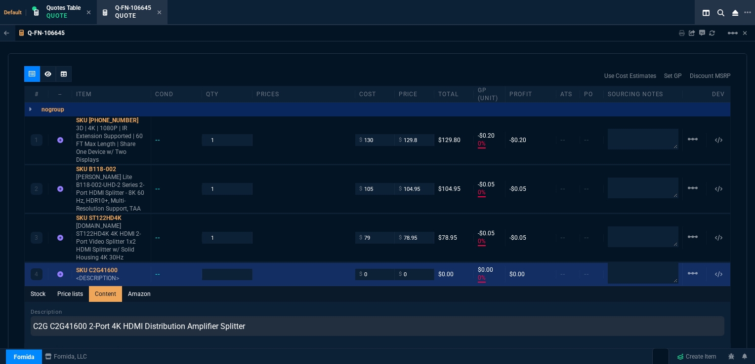
click at [283, 263] on div "4 SKU C2G41600 <DESCRIPTION> -- $ 0 $ 0 $0.00 $0.00 0% $0.00 -- -- linear_scale" at bounding box center [377, 274] width 705 height 23
type input "1"
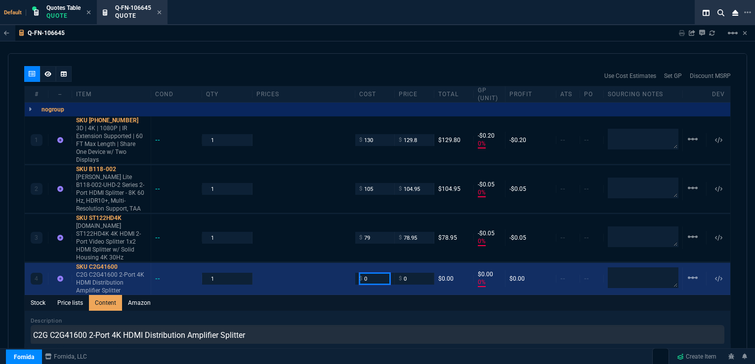
click at [371, 273] on input "0" at bounding box center [374, 278] width 31 height 11
type input "105"
click at [413, 273] on input "0" at bounding box center [414, 278] width 31 height 11
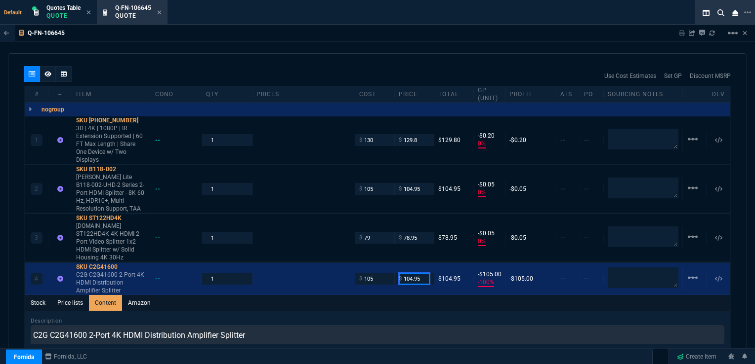
type input "104.95"
click at [31, 107] on icon at bounding box center [30, 110] width 3 height 6
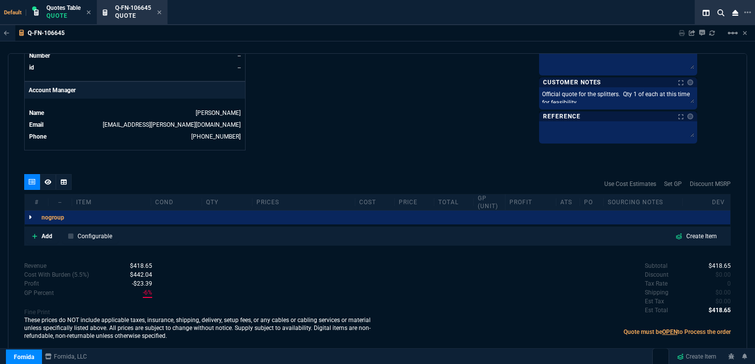
scroll to position [448, 0]
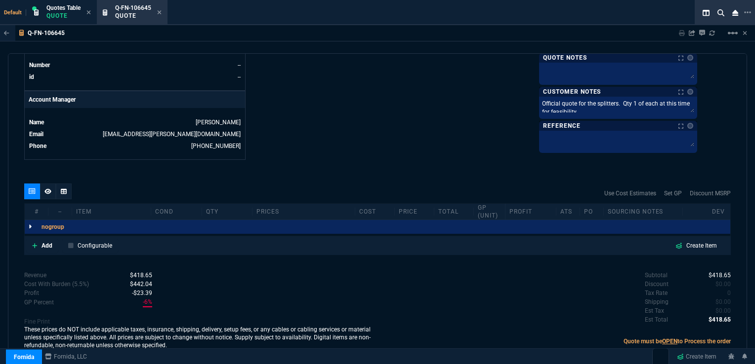
type input "0"
click at [30, 224] on icon at bounding box center [30, 227] width 3 height 6
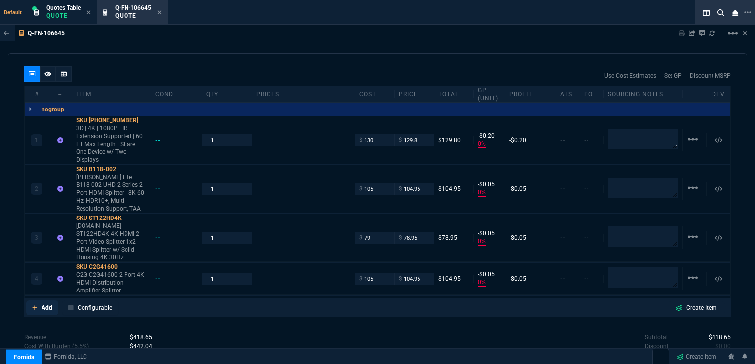
click at [42, 301] on link "Add" at bounding box center [42, 308] width 32 height 15
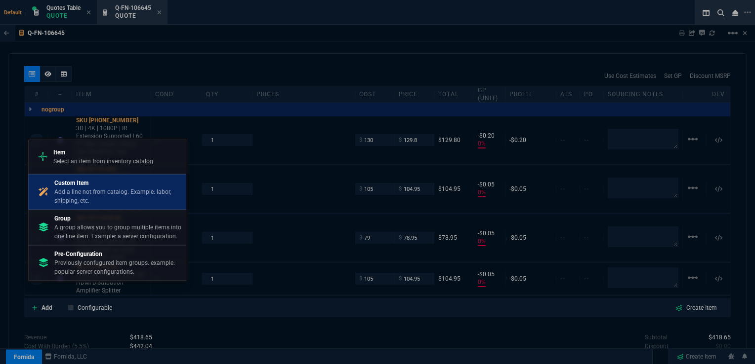
click at [86, 186] on p "Custom Item" at bounding box center [117, 183] width 127 height 9
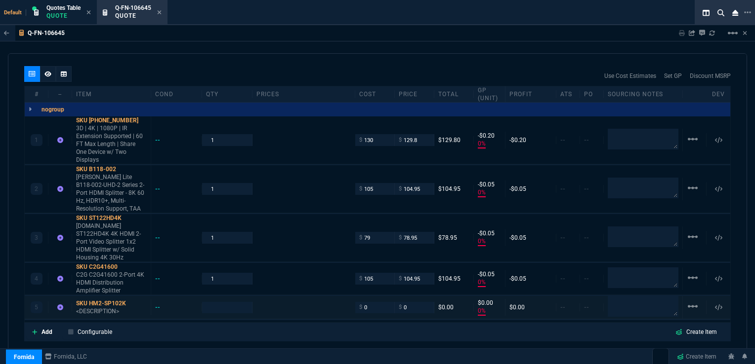
type input "0"
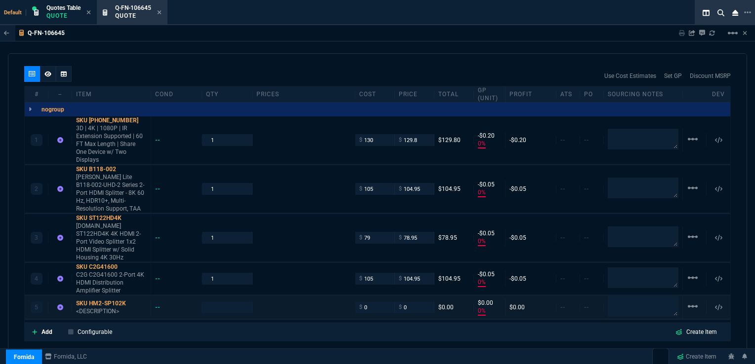
type input "0"
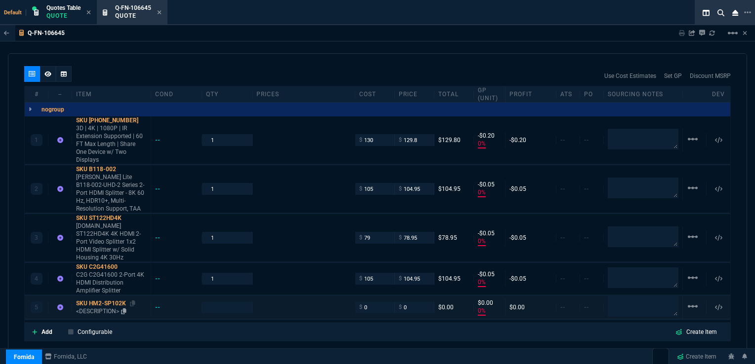
click at [108, 308] on p "<DESCRIPTION>" at bounding box center [111, 312] width 71 height 8
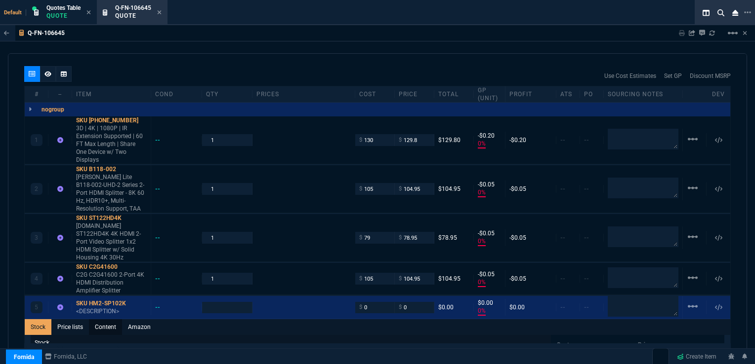
click at [105, 320] on link "Content" at bounding box center [105, 328] width 33 height 16
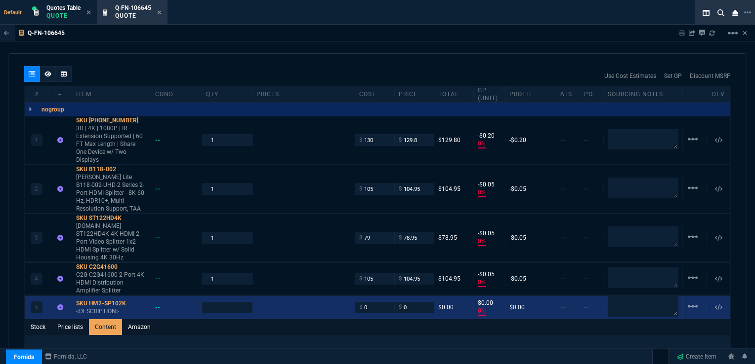
scroll to position [0, 0]
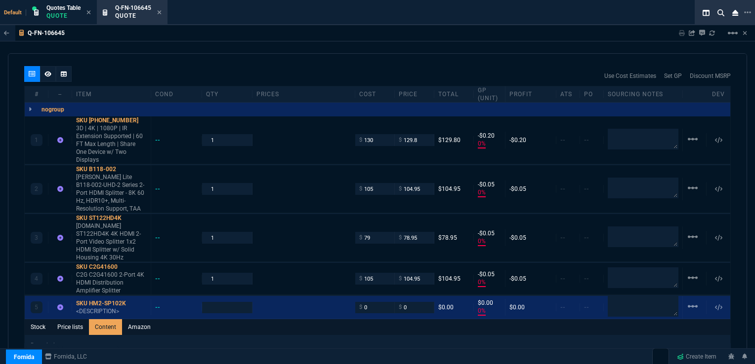
drag, startPoint x: 112, startPoint y: 338, endPoint x: 11, endPoint y: 335, distance: 100.8
click at [11, 335] on div "quote Q-FN-106645 draft Fornida, LLC [STREET_ADDRESS] Details Number Q-FN-10664…" at bounding box center [377, 208] width 739 height 310
paste input "Bytec HM2-SP102K 1x2 HDMI 2.0 4K@60HZ/HDCP 2.2 Splitter"
type input "Bytec HM2-SP102K 1x2 HDMI 2.0 4K@60HZ/HDCP 2.2 Splitter"
click at [307, 268] on div "4 SKU C2G41600 C2G C2G41600 2-Port 4K HDMI Distribution Amplifier Splitter -- 1…" at bounding box center [377, 279] width 705 height 32
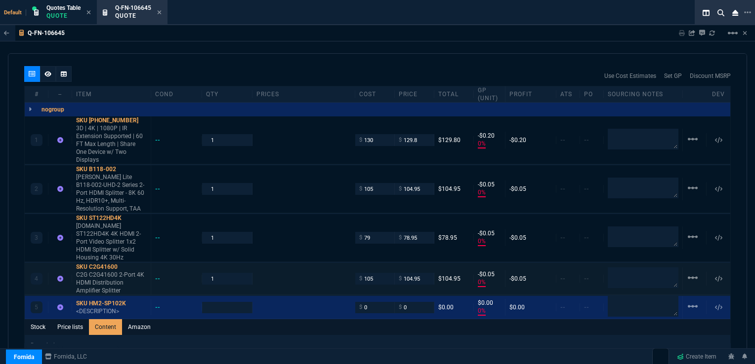
type input "1"
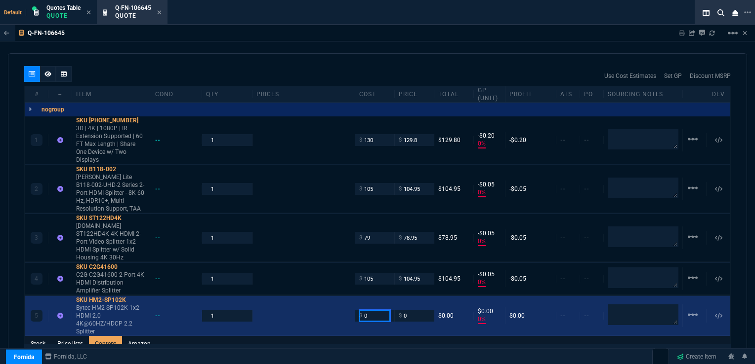
drag, startPoint x: 367, startPoint y: 298, endPoint x: 360, endPoint y: 298, distance: 7.9
click at [360, 310] on input "0" at bounding box center [374, 315] width 31 height 11
type input "5"
type input "68"
click at [419, 310] on input "0" at bounding box center [414, 315] width 31 height 11
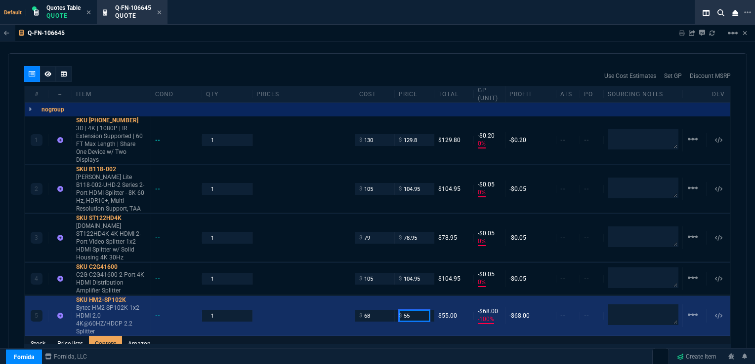
type input "5"
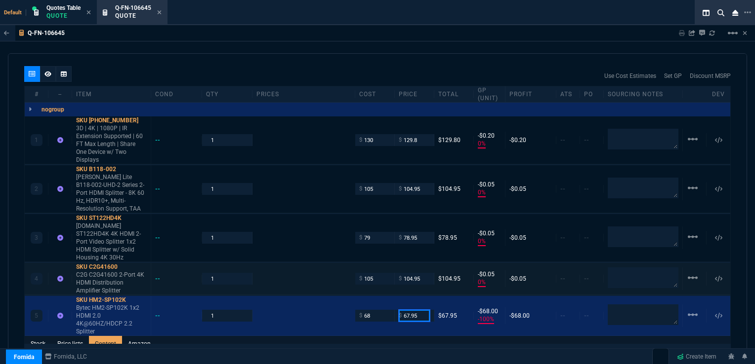
type input "67.95"
click at [295, 267] on div "4 SKU C2G41600 C2G C2G41600 2-Port 4K HDMI Distribution Amplifier Splitter -- 1…" at bounding box center [377, 279] width 705 height 32
drag, startPoint x: 411, startPoint y: 127, endPoint x: 418, endPoint y: 128, distance: 7.0
click at [418, 134] on input "129.8" at bounding box center [414, 139] width 31 height 11
drag, startPoint x: 413, startPoint y: 128, endPoint x: 389, endPoint y: 127, distance: 23.8
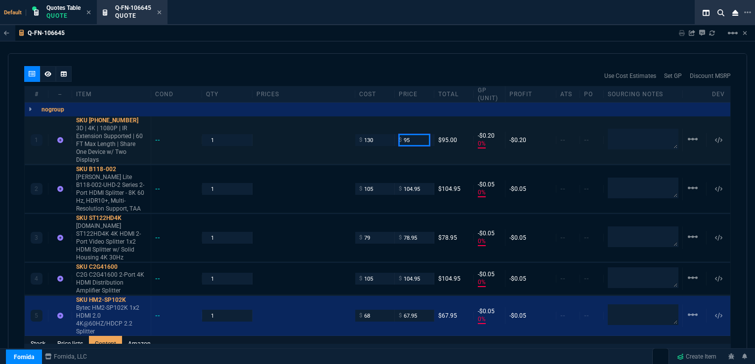
click at [389, 127] on div "1 SKU [PHONE_NUMBER] 3D | 4K | 1080P | IR Extension Supported | 60 FT Max Lengt…" at bounding box center [377, 141] width 705 height 48
type input "129.95"
click at [363, 46] on div "Q-FN-106645 Sharing Q-FN-106645 Link Dev Link Share on Teams linear_scale quote…" at bounding box center [377, 217] width 755 height 385
type input "129.95"
click at [31, 107] on icon at bounding box center [30, 110] width 3 height 6
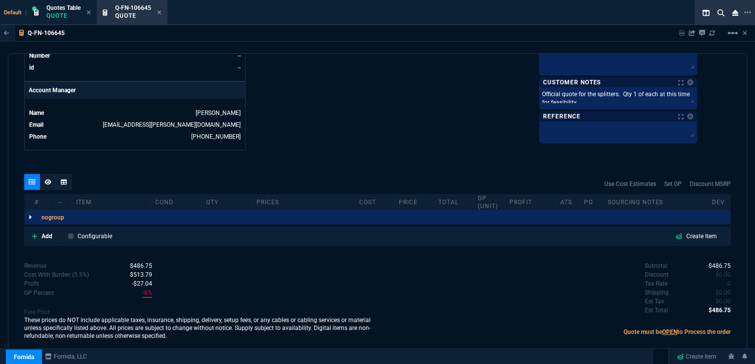
scroll to position [448, 0]
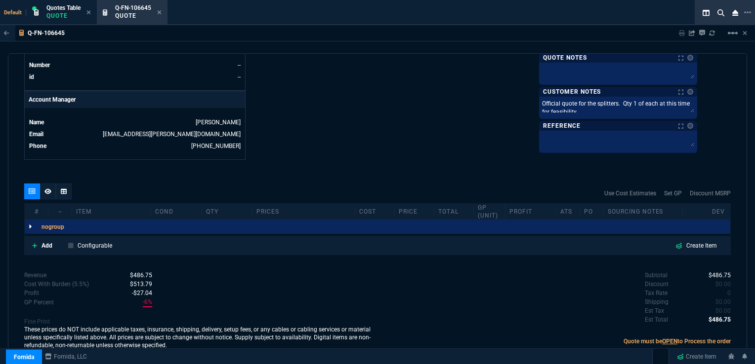
click at [31, 224] on icon at bounding box center [30, 227] width 3 height 6
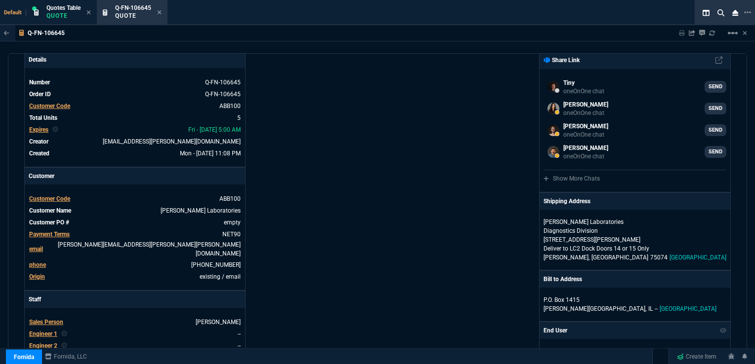
scroll to position [0, 0]
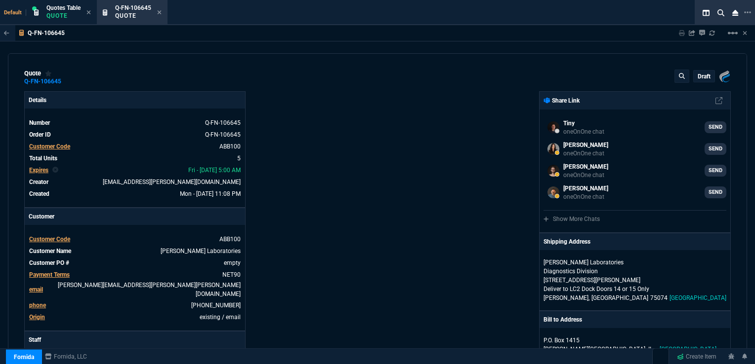
click at [700, 75] on p "draft" at bounding box center [703, 77] width 13 height 8
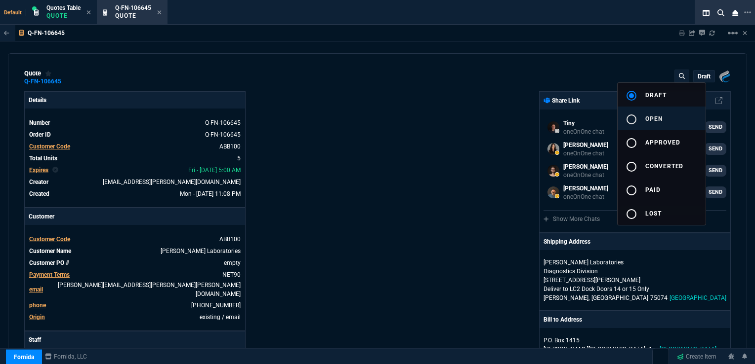
click at [645, 115] on button "radio_button_unchecked open" at bounding box center [661, 119] width 88 height 24
type input "0"
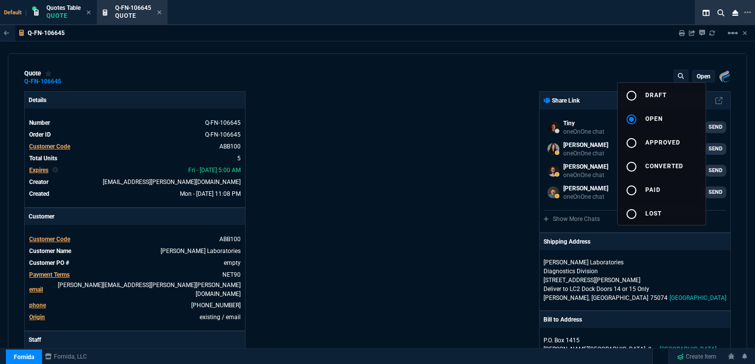
type input "0"
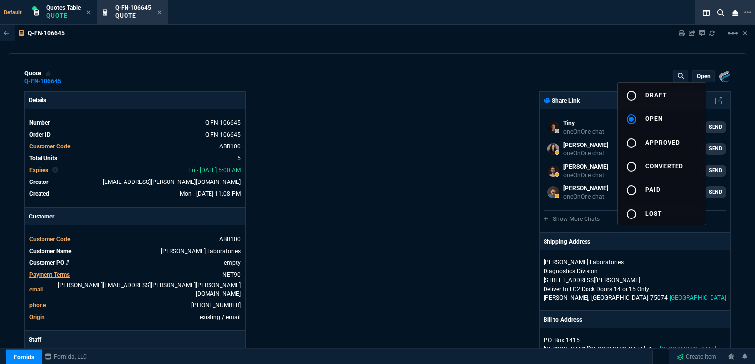
type input "0"
click at [742, 94] on div at bounding box center [377, 182] width 755 height 364
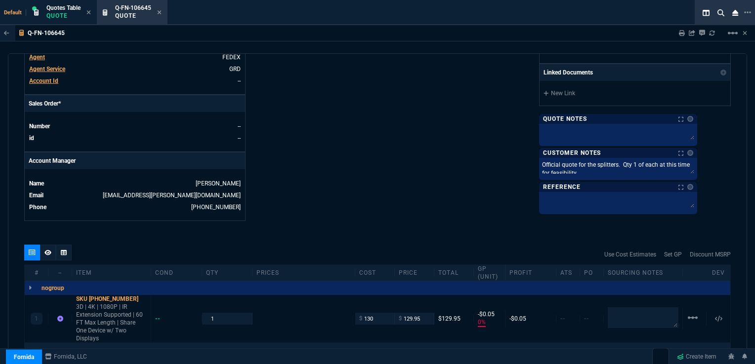
scroll to position [390, 0]
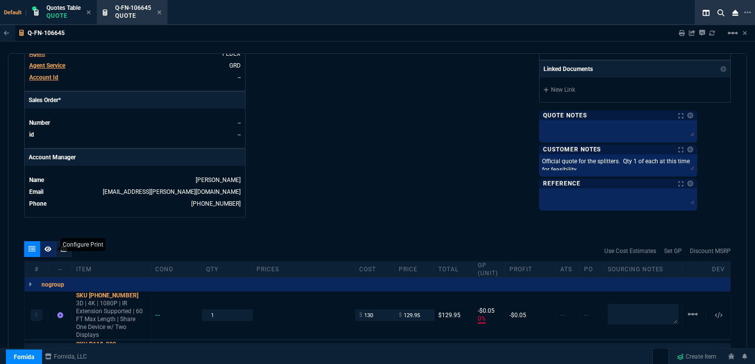
click at [50, 246] on fa-icon at bounding box center [47, 249] width 7 height 7
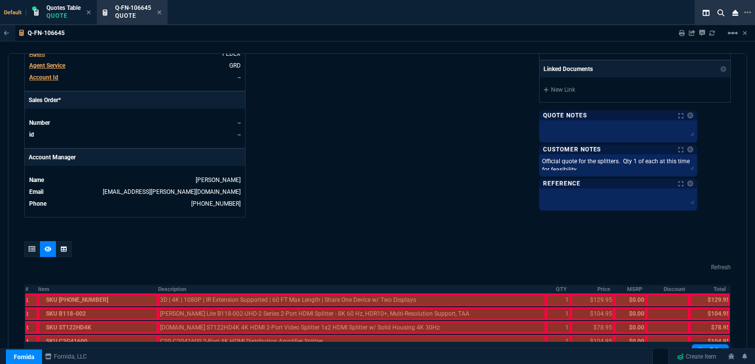
click at [30, 294] on div at bounding box center [31, 300] width 13 height 13
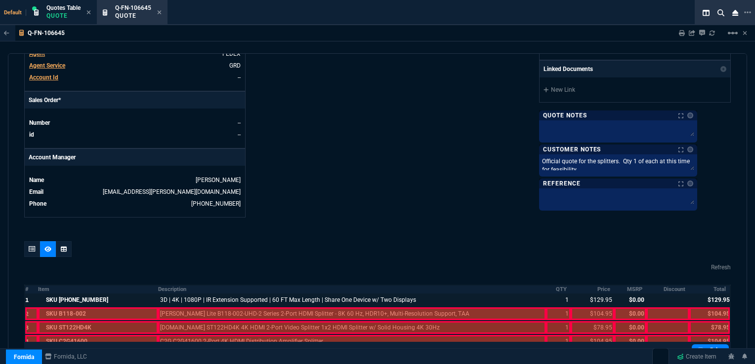
click at [30, 308] on div at bounding box center [31, 314] width 13 height 13
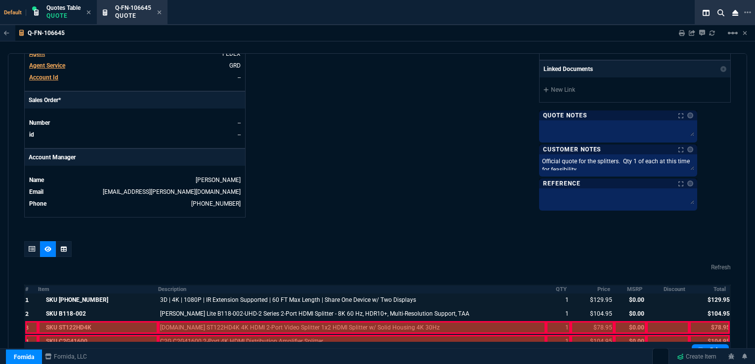
click at [26, 323] on div at bounding box center [31, 328] width 13 height 13
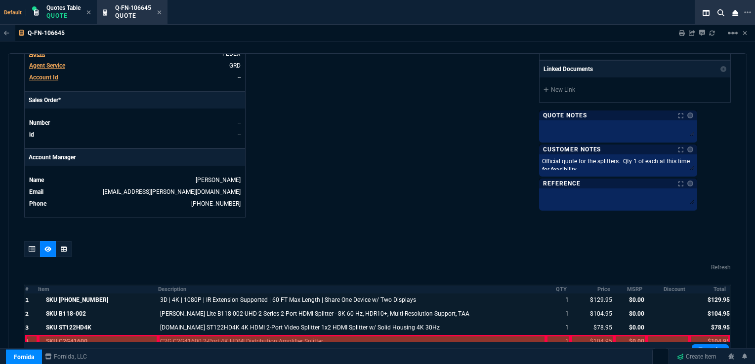
click at [28, 336] on div at bounding box center [31, 341] width 13 height 13
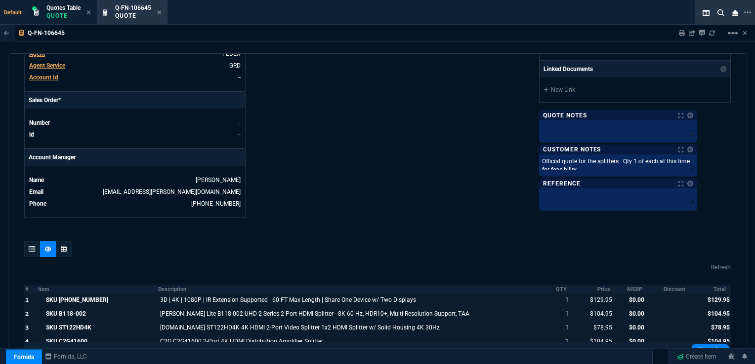
click at [624, 294] on div at bounding box center [630, 300] width 32 height 13
click at [624, 308] on div at bounding box center [630, 314] width 32 height 13
click at [624, 322] on div at bounding box center [630, 328] width 32 height 13
click at [622, 335] on div at bounding box center [630, 341] width 32 height 13
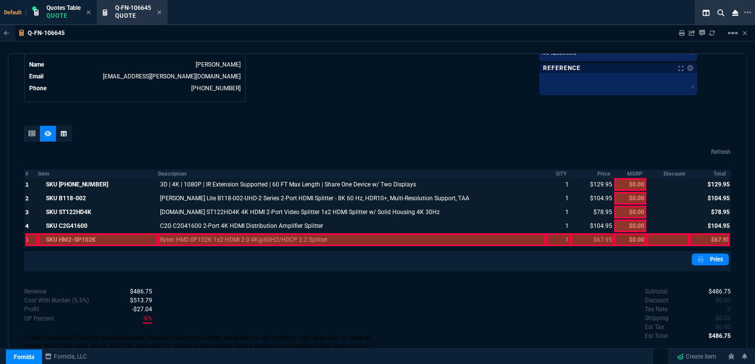
scroll to position [505, 0]
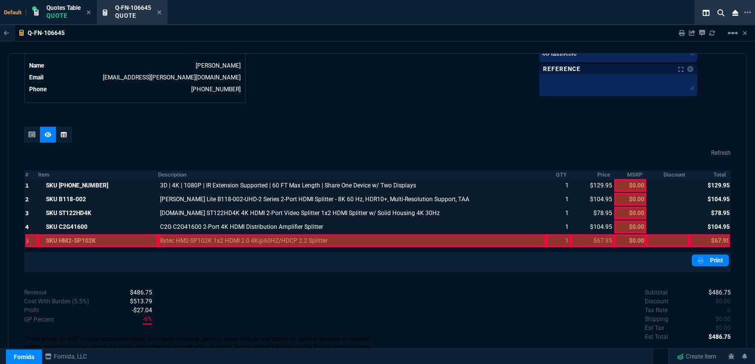
click at [28, 235] on div at bounding box center [31, 241] width 13 height 13
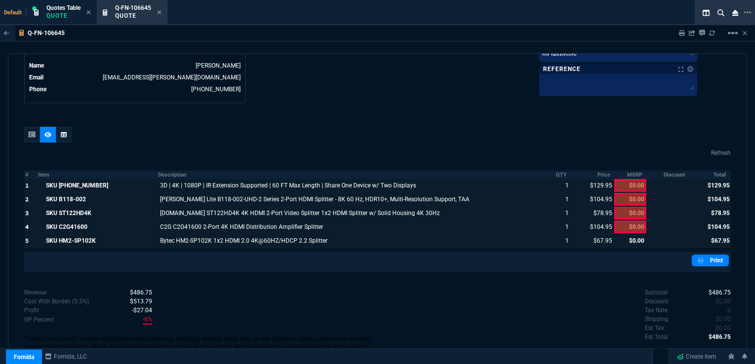
click at [624, 235] on div at bounding box center [630, 241] width 32 height 13
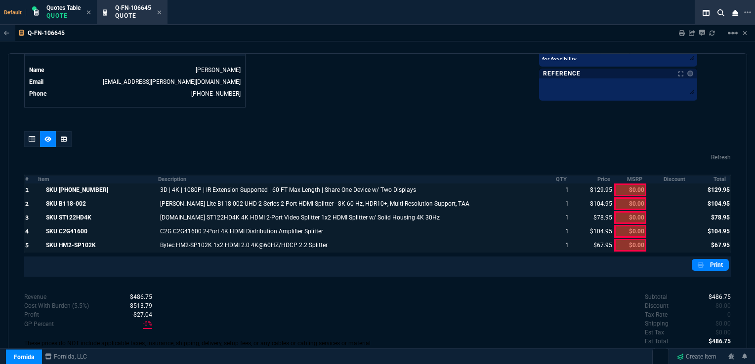
scroll to position [511, 0]
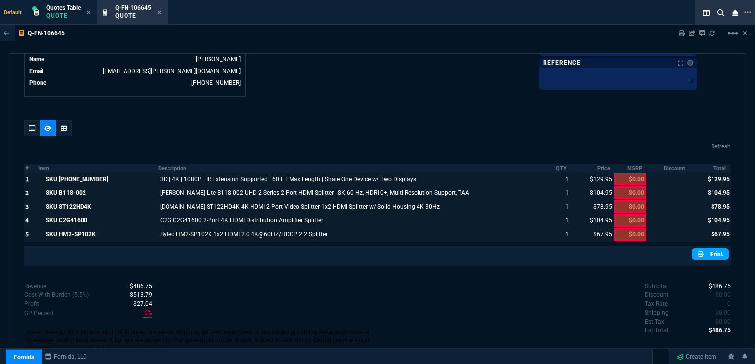
click at [709, 248] on link "Print" at bounding box center [709, 254] width 37 height 12
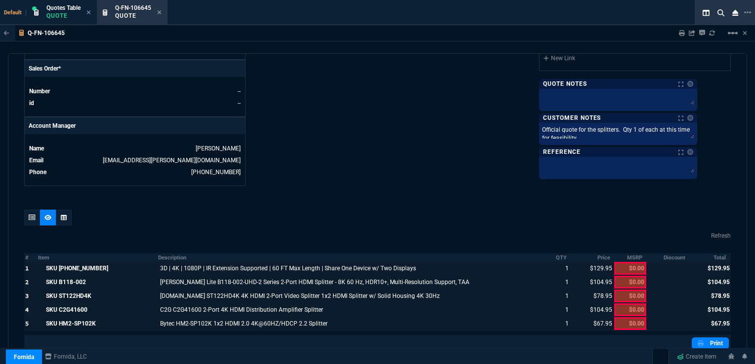
click at [159, 14] on icon at bounding box center [159, 12] width 4 height 6
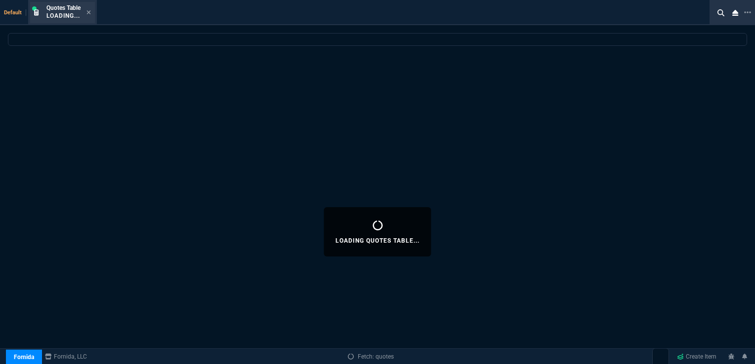
select select
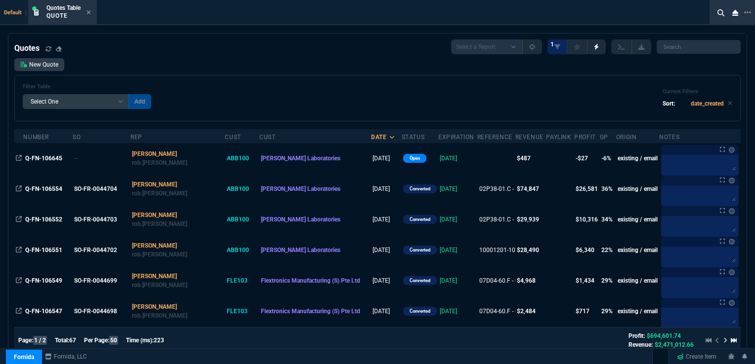
click at [89, 12] on icon at bounding box center [89, 12] width 4 height 4
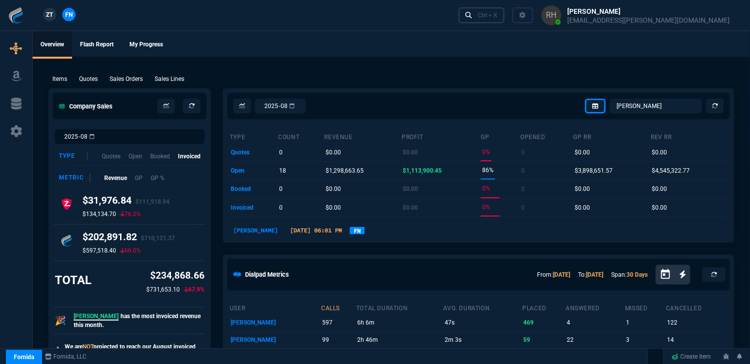
click at [472, 12] on icon at bounding box center [468, 15] width 7 height 7
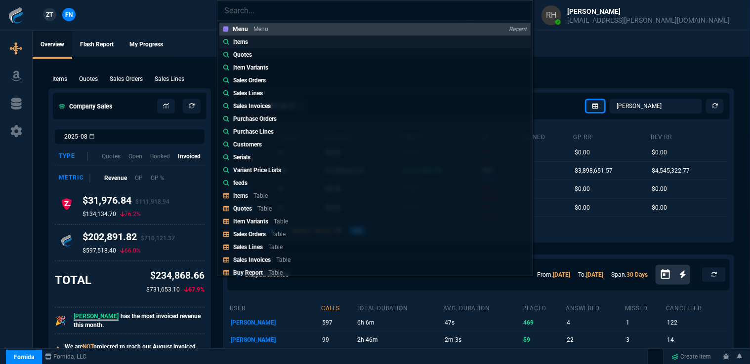
click at [249, 40] on div "Items" at bounding box center [242, 42] width 19 height 9
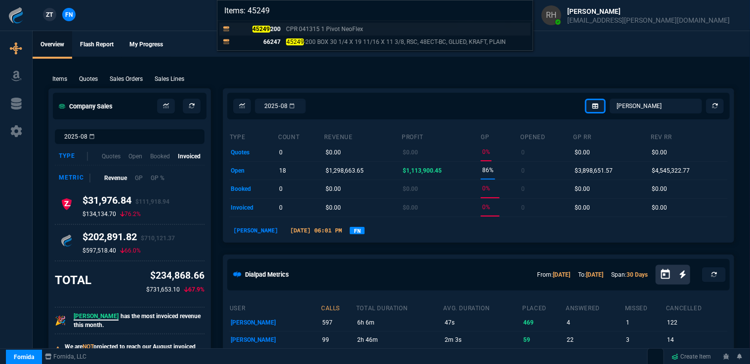
type input "Items: 45249"
click at [296, 24] on link "45249 200 CPR 041315 1 Pivot NeoFlex" at bounding box center [374, 29] width 311 height 13
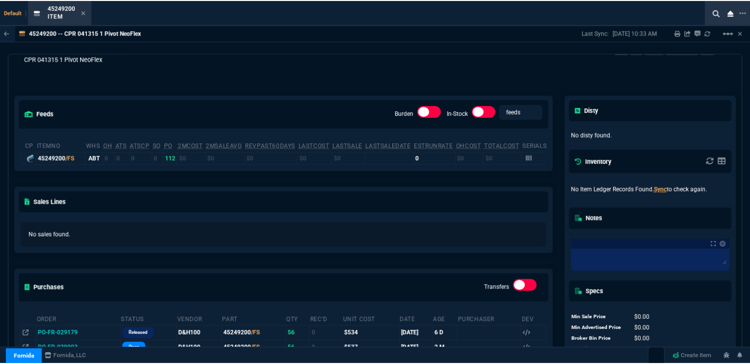
scroll to position [0, 0]
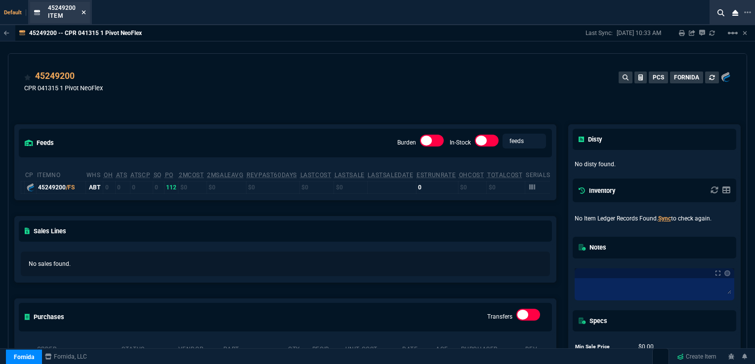
click at [83, 13] on icon at bounding box center [83, 12] width 4 height 6
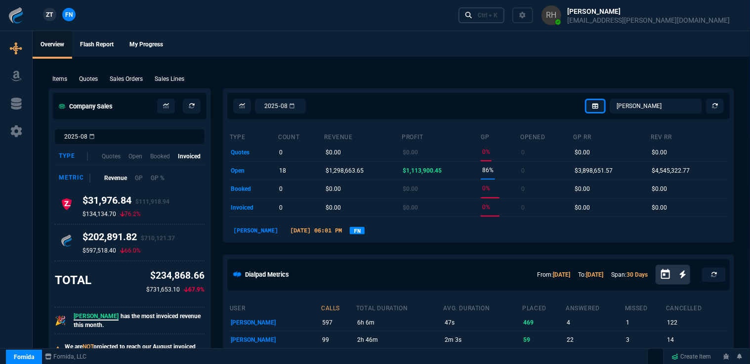
click at [505, 16] on link "Ctrl + K" at bounding box center [481, 14] width 46 height 15
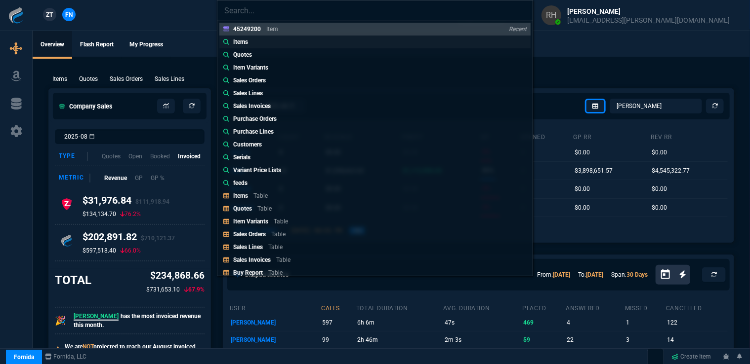
click at [266, 39] on link "Items" at bounding box center [374, 42] width 311 height 13
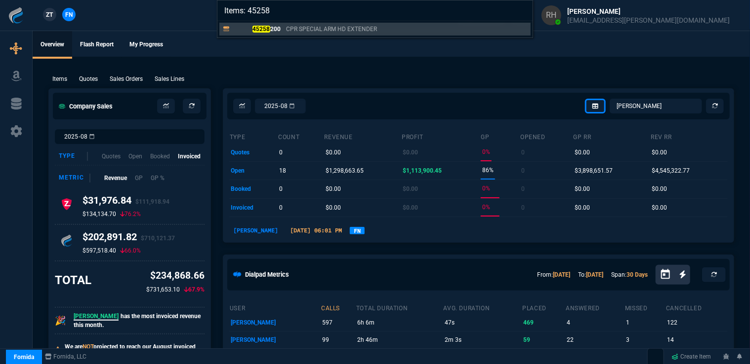
type input "Items: 452582"
select select "16: [PERSON_NAME]"
type input "Items: 45258200"
